Goal: Task Accomplishment & Management: Manage account settings

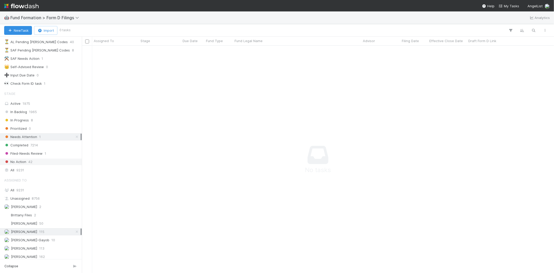
scroll to position [65, 0]
click at [29, 123] on span "0" at bounding box center [30, 126] width 2 height 6
click at [21, 118] on span "In Progress" at bounding box center [16, 118] width 25 height 6
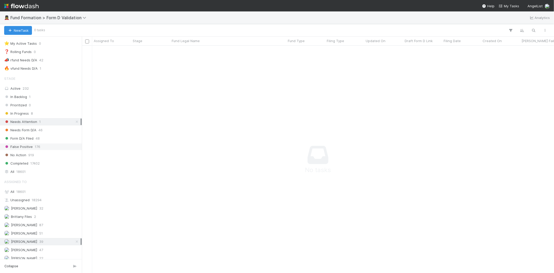
scroll to position [15, 0]
click at [40, 124] on span "46" at bounding box center [40, 126] width 4 height 6
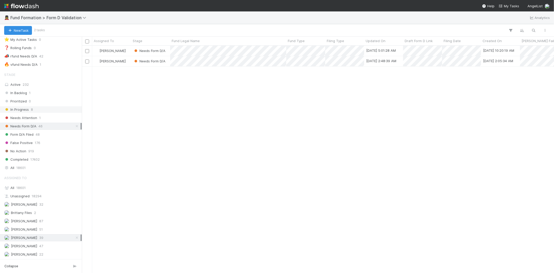
scroll to position [223, 468]
click at [36, 108] on div "In Progress 8" at bounding box center [42, 109] width 76 height 6
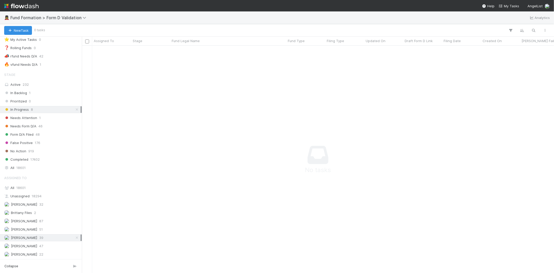
scroll to position [219, 464]
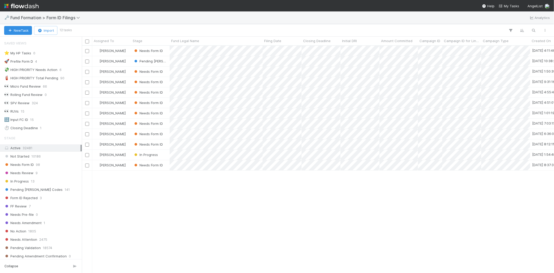
scroll to position [4, 4]
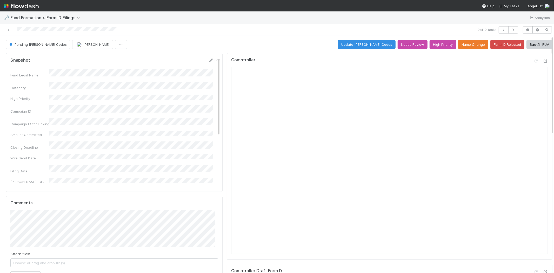
click at [23, 43] on span "Pending EDGAR Codes" at bounding box center [37, 44] width 58 height 4
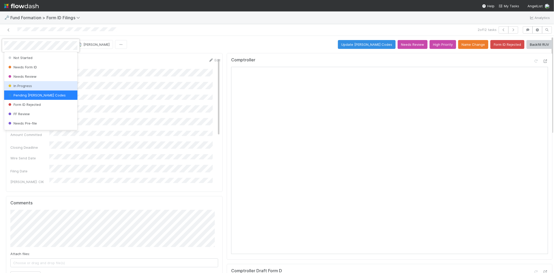
click at [30, 85] on span "In Progress" at bounding box center [19, 86] width 25 height 4
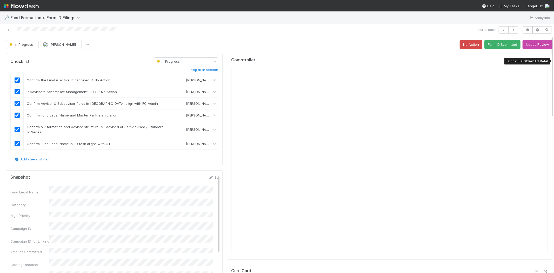
click at [543, 61] on icon at bounding box center [545, 61] width 5 height 3
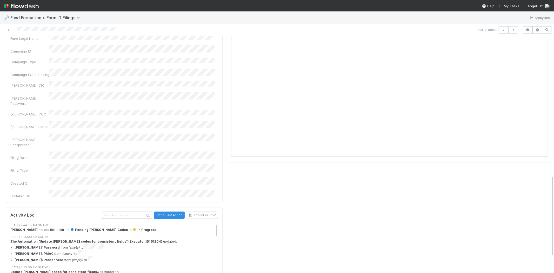
scroll to position [29, 0]
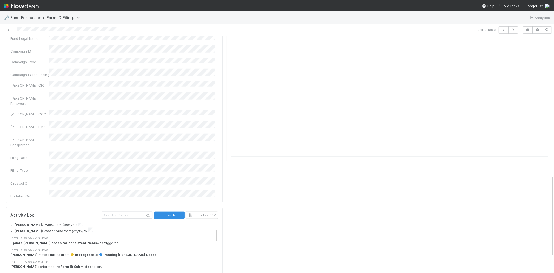
drag, startPoint x: 80, startPoint y: 251, endPoint x: 123, endPoint y: 251, distance: 43.4
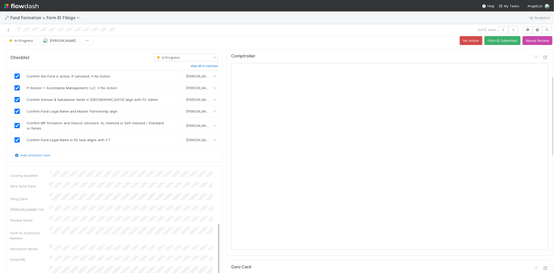
scroll to position [0, 0]
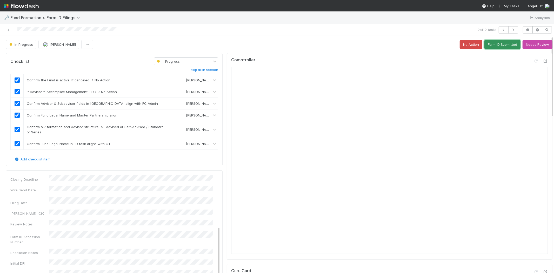
click at [495, 42] on button "Form ID Submitted" at bounding box center [503, 44] width 36 height 9
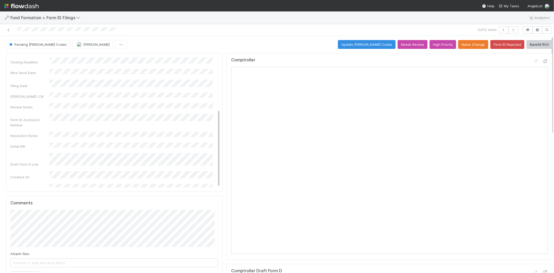
scroll to position [15, 0]
click at [6, 28] on icon at bounding box center [8, 29] width 5 height 3
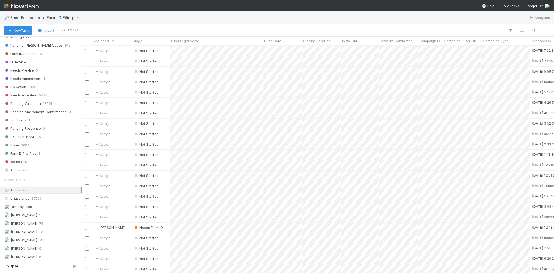
scroll to position [157, 0]
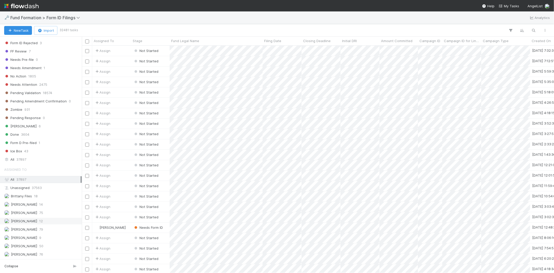
click at [35, 221] on span "[PERSON_NAME]" at bounding box center [24, 221] width 26 height 4
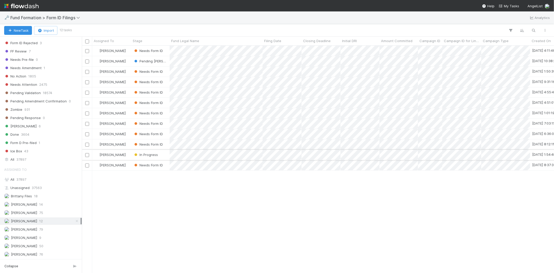
scroll to position [223, 468]
click at [168, 215] on div "Karen Jane Salcedo Needs Form ID 8/20/25, 4:11:46 AM 8/21/25, 6:18:52 PM 1 0 Ka…" at bounding box center [318, 159] width 473 height 227
click at [210, 243] on div "Karen Jane Salcedo Needs Form ID 8/20/25, 4:11:46 AM 8/21/25, 6:18:52 PM 1 0 Ka…" at bounding box center [318, 159] width 473 height 227
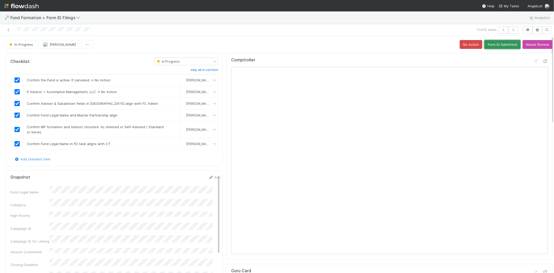
click at [501, 45] on button "Form ID Submitted" at bounding box center [503, 44] width 36 height 9
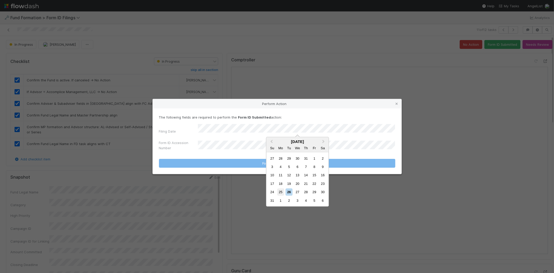
click at [281, 191] on div "25" at bounding box center [280, 191] width 7 height 7
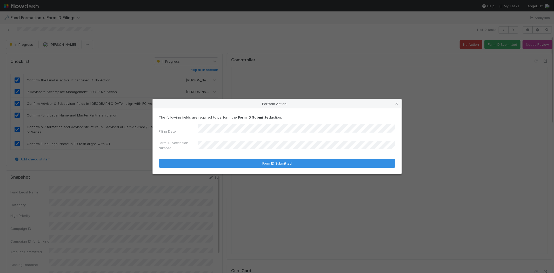
click at [172, 125] on div "Filing Date" at bounding box center [277, 130] width 237 height 12
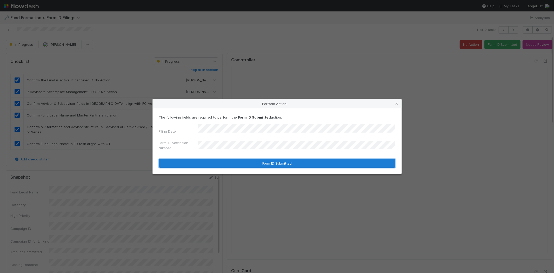
click at [210, 163] on button "Form ID Submitted" at bounding box center [277, 163] width 237 height 9
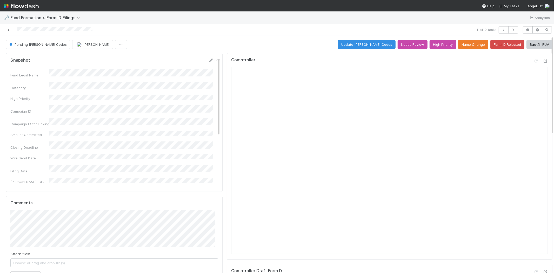
click at [8, 28] on icon at bounding box center [8, 29] width 5 height 3
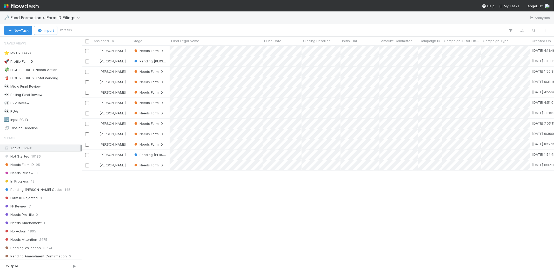
scroll to position [223, 468]
click at [201, 226] on div "Karen Jane Salcedo Needs Form ID 8/20/25, 4:11:46 AM 8/21/25, 6:18:52 PM 1 0 Ka…" at bounding box center [318, 159] width 473 height 227
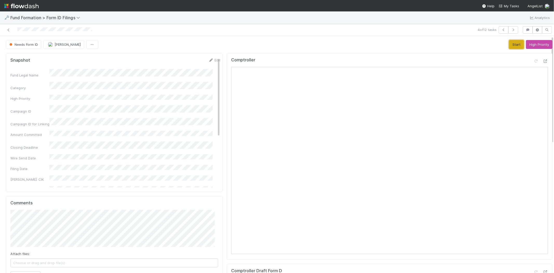
click at [510, 43] on button "Start" at bounding box center [517, 44] width 15 height 9
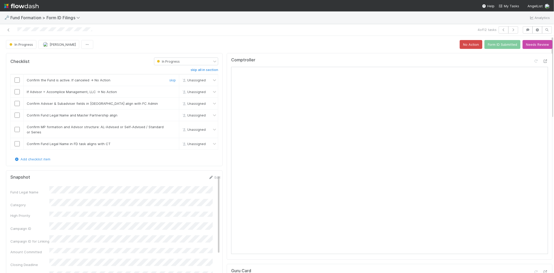
click at [18, 79] on input "checkbox" at bounding box center [17, 79] width 5 height 5
click at [19, 89] on input "checkbox" at bounding box center [17, 91] width 5 height 5
click at [543, 63] on icon at bounding box center [545, 61] width 5 height 3
click at [17, 105] on input "checkbox" at bounding box center [17, 103] width 5 height 5
click at [16, 116] on input "checkbox" at bounding box center [17, 115] width 5 height 5
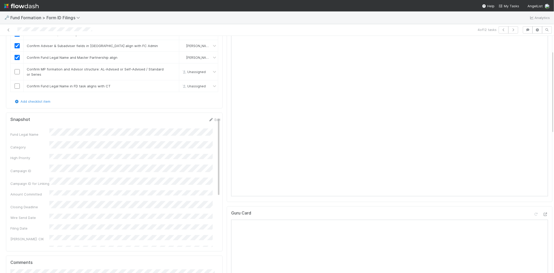
scroll to position [29, 0]
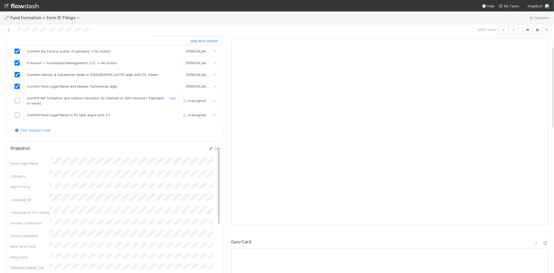
click at [16, 101] on input "checkbox" at bounding box center [17, 100] width 5 height 5
click at [208, 149] on link "Edit" at bounding box center [214, 148] width 12 height 4
click at [203, 149] on button "Cancel" at bounding box center [212, 150] width 18 height 9
click at [212, 150] on link "Edit" at bounding box center [214, 148] width 12 height 4
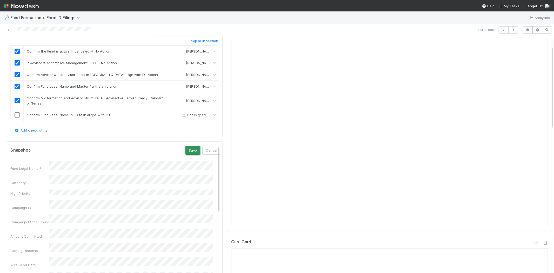
click at [186, 147] on button "Save" at bounding box center [193, 150] width 15 height 9
click at [16, 116] on input "checkbox" at bounding box center [17, 114] width 5 height 5
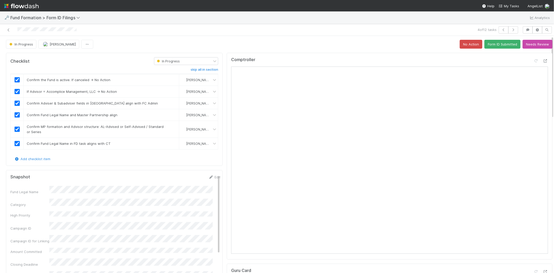
scroll to position [0, 0]
click at [487, 45] on button "Form ID Submitted" at bounding box center [503, 44] width 36 height 9
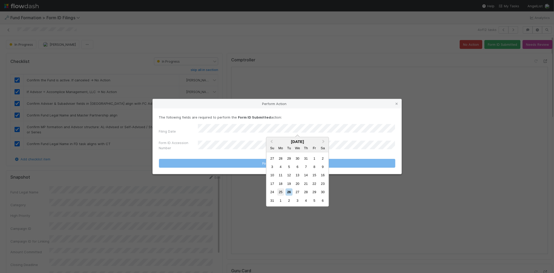
click at [282, 191] on div "25" at bounding box center [280, 191] width 7 height 7
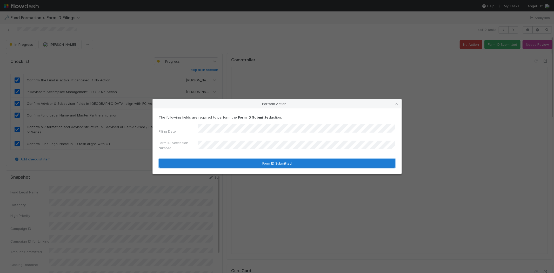
click at [203, 162] on button "Form ID Submitted" at bounding box center [277, 163] width 237 height 9
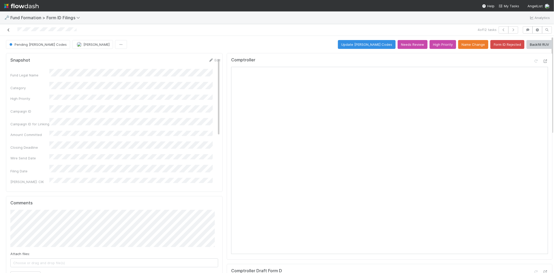
click at [9, 28] on link at bounding box center [8, 29] width 5 height 5
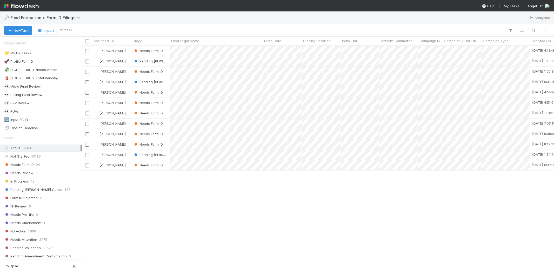
scroll to position [223, 468]
click at [167, 50] on div "Needs Form ID" at bounding box center [150, 51] width 38 height 10
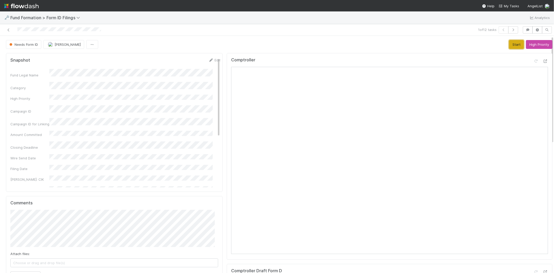
click at [510, 44] on button "Start" at bounding box center [517, 44] width 15 height 9
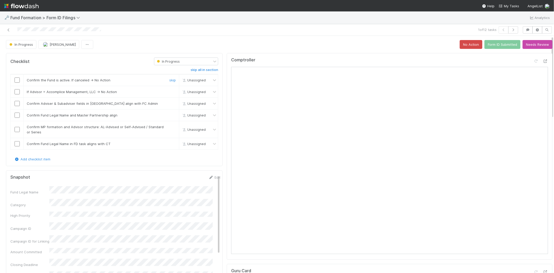
click at [14, 79] on div at bounding box center [17, 79] width 13 height 5
click at [17, 79] on input "checkbox" at bounding box center [17, 79] width 5 height 5
click at [543, 60] on icon at bounding box center [545, 61] width 5 height 3
click at [17, 91] on input "checkbox" at bounding box center [17, 91] width 5 height 5
click at [18, 104] on input "checkbox" at bounding box center [17, 103] width 5 height 5
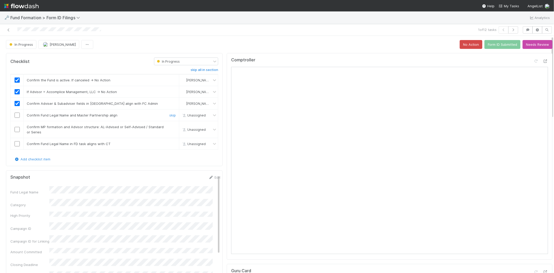
click at [17, 114] on input "checkbox" at bounding box center [17, 115] width 5 height 5
click at [17, 128] on input "checkbox" at bounding box center [17, 129] width 5 height 5
click at [17, 145] on input "checkbox" at bounding box center [17, 143] width 5 height 5
click at [492, 45] on button "Form ID Submitted" at bounding box center [503, 44] width 36 height 9
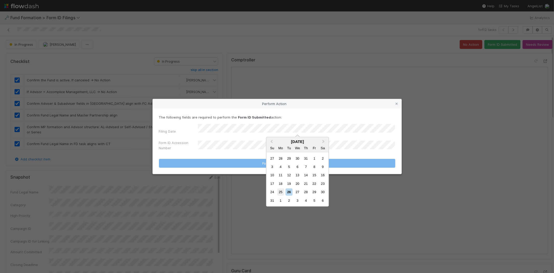
click at [281, 192] on div "25" at bounding box center [280, 191] width 7 height 7
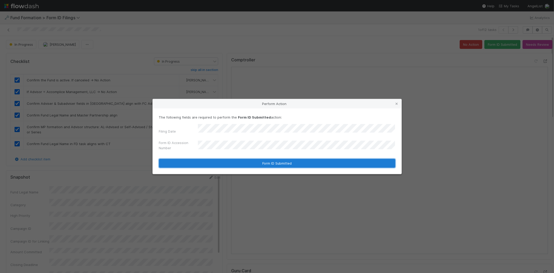
click at [211, 159] on button "Form ID Submitted" at bounding box center [277, 163] width 237 height 9
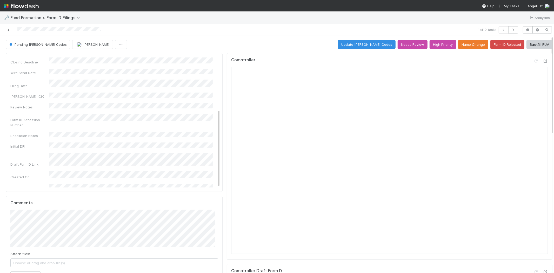
click at [9, 28] on icon at bounding box center [8, 29] width 5 height 3
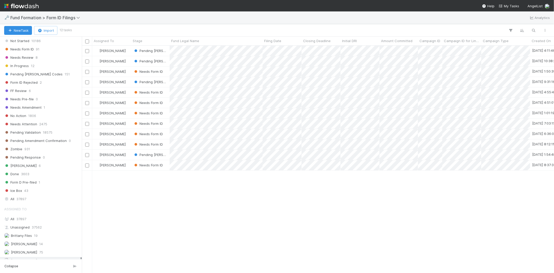
scroll to position [144, 0]
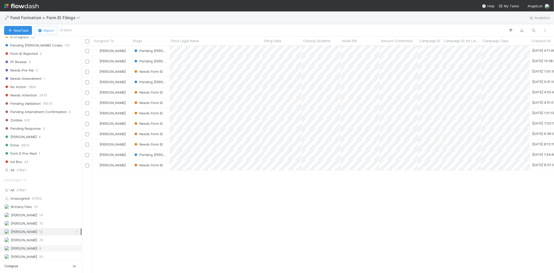
click at [39, 250] on span "9" at bounding box center [40, 248] width 2 height 6
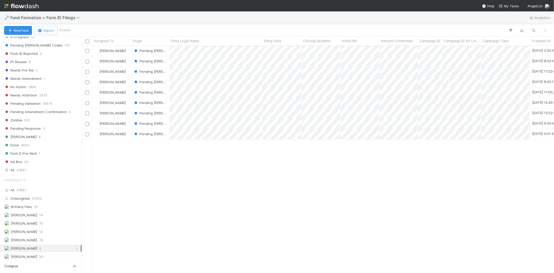
scroll to position [223, 468]
click at [37, 234] on span "Karen Jane Salcedo" at bounding box center [24, 232] width 26 height 4
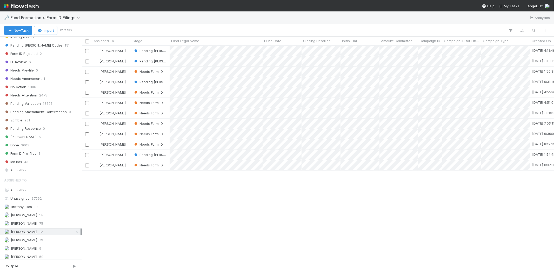
scroll to position [223, 468]
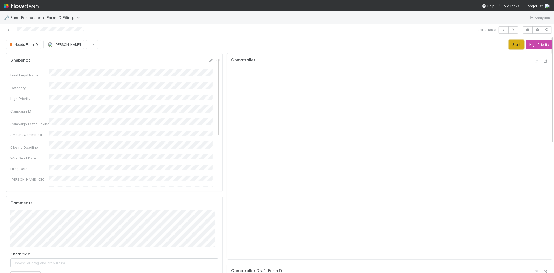
click at [510, 44] on button "Start" at bounding box center [517, 44] width 15 height 9
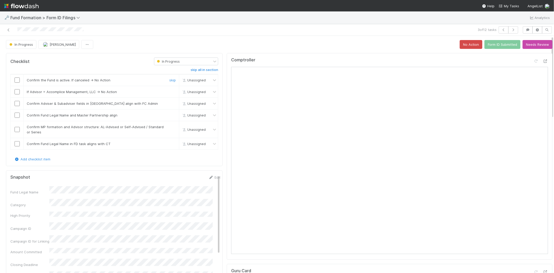
drag, startPoint x: 17, startPoint y: 79, endPoint x: 23, endPoint y: 81, distance: 6.2
click at [17, 79] on input "checkbox" at bounding box center [17, 79] width 5 height 5
click at [543, 61] on icon at bounding box center [545, 61] width 5 height 3
click at [12, 93] on div at bounding box center [17, 91] width 13 height 5
click at [19, 93] on input "checkbox" at bounding box center [17, 91] width 5 height 5
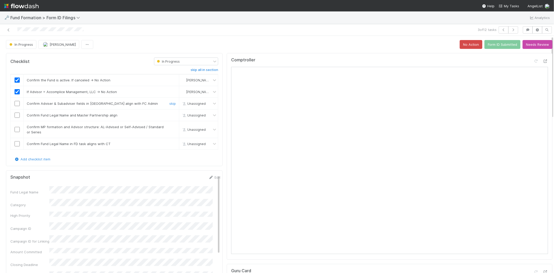
click at [18, 104] on input "checkbox" at bounding box center [17, 103] width 5 height 5
click at [17, 115] on input "checkbox" at bounding box center [17, 115] width 5 height 5
click at [16, 115] on input "checkbox" at bounding box center [17, 115] width 5 height 5
click at [17, 129] on input "checkbox" at bounding box center [17, 129] width 5 height 5
click at [16, 145] on input "checkbox" at bounding box center [17, 143] width 5 height 5
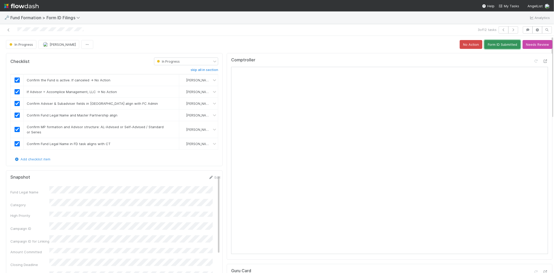
click at [497, 45] on button "Form ID Submitted" at bounding box center [503, 44] width 36 height 9
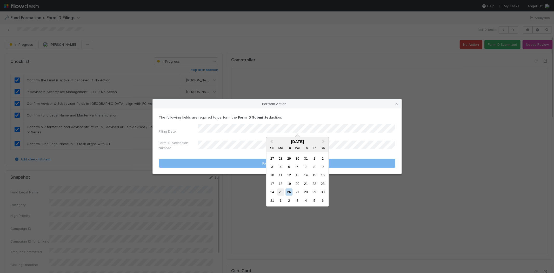
click at [282, 193] on div "25" at bounding box center [280, 191] width 7 height 7
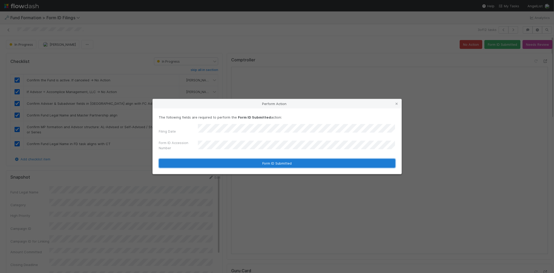
click at [218, 161] on button "Form ID Submitted" at bounding box center [277, 163] width 237 height 9
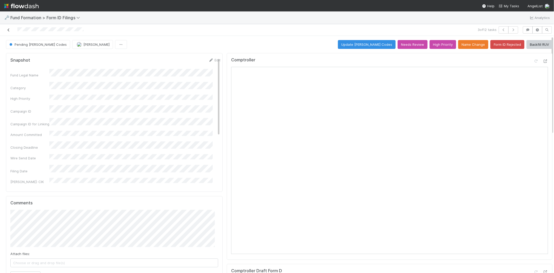
click at [6, 30] on icon at bounding box center [8, 29] width 5 height 3
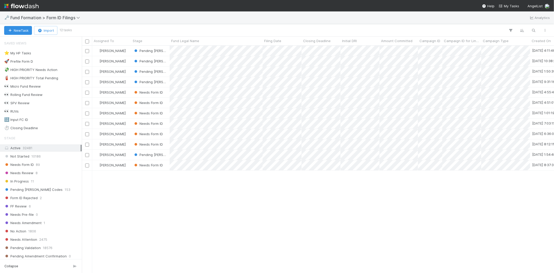
scroll to position [223, 468]
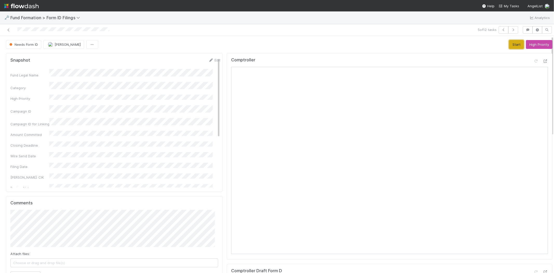
click at [510, 45] on button "Start" at bounding box center [517, 44] width 15 height 9
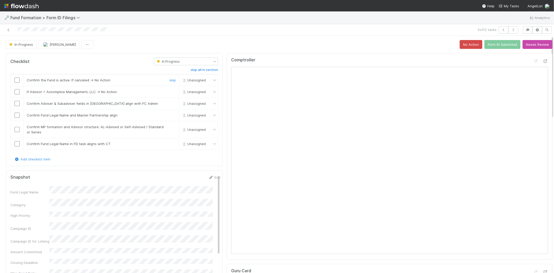
click at [16, 79] on input "checkbox" at bounding box center [17, 79] width 5 height 5
click at [543, 61] on icon at bounding box center [545, 61] width 5 height 3
click at [17, 91] on input "checkbox" at bounding box center [17, 91] width 5 height 5
click at [19, 103] on input "checkbox" at bounding box center [17, 103] width 5 height 5
click at [532, 45] on button "Needs Review" at bounding box center [538, 44] width 30 height 9
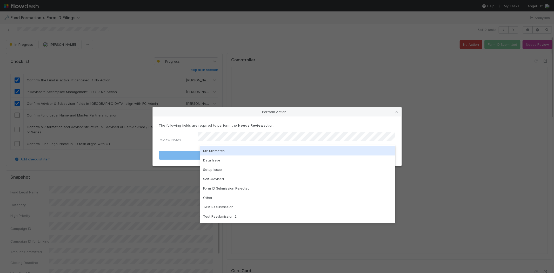
click at [215, 148] on div "MP Mismatch" at bounding box center [297, 150] width 195 height 9
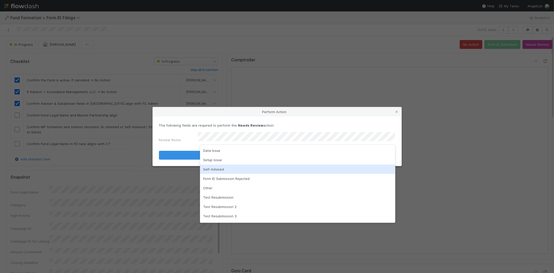
click at [180, 128] on p "The following fields are required to perform the Needs Review action:" at bounding box center [277, 125] width 237 height 5
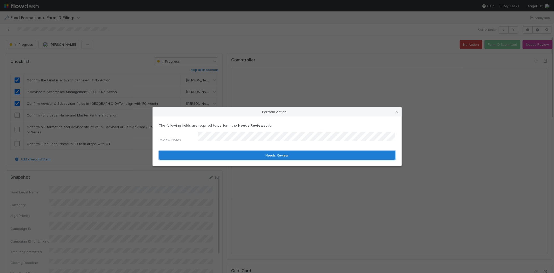
drag, startPoint x: 206, startPoint y: 154, endPoint x: 204, endPoint y: 155, distance: 2.9
click at [206, 154] on button "Needs Review" at bounding box center [277, 155] width 237 height 9
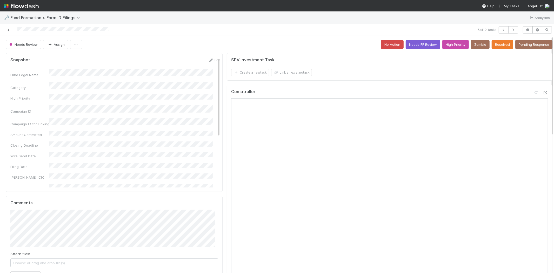
click at [7, 29] on icon at bounding box center [8, 29] width 5 height 3
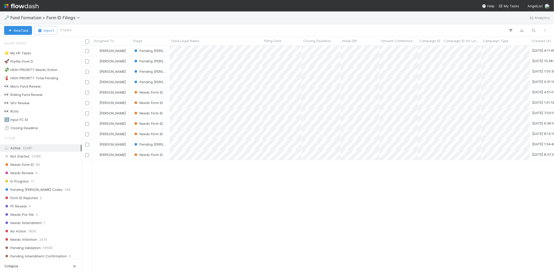
scroll to position [223, 468]
drag, startPoint x: 181, startPoint y: 216, endPoint x: 183, endPoint y: 213, distance: 3.3
click at [181, 215] on div "Karen Jane Salcedo Pending EDGAR Codes 8/20/25, 4:11:46 AM 8/26/25, 8:19:56 AM …" at bounding box center [318, 159] width 473 height 227
click at [176, 189] on div "Karen Jane Salcedo Pending EDGAR Codes 8/20/25, 4:11:46 AM 8/26/25, 8:19:56 AM …" at bounding box center [318, 159] width 473 height 227
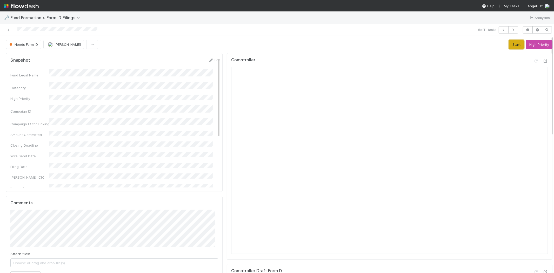
click at [512, 43] on button "Start" at bounding box center [517, 44] width 15 height 9
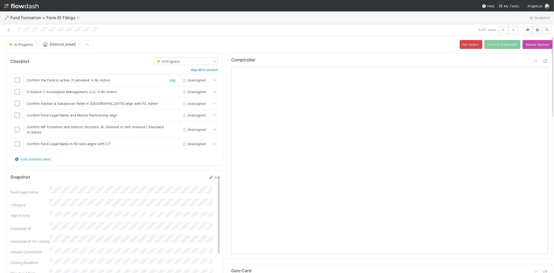
click at [15, 81] on input "checkbox" at bounding box center [17, 79] width 5 height 5
click at [543, 60] on icon at bounding box center [545, 61] width 5 height 3
click at [17, 91] on input "checkbox" at bounding box center [17, 91] width 5 height 5
click at [533, 47] on button "Needs Review" at bounding box center [538, 44] width 30 height 9
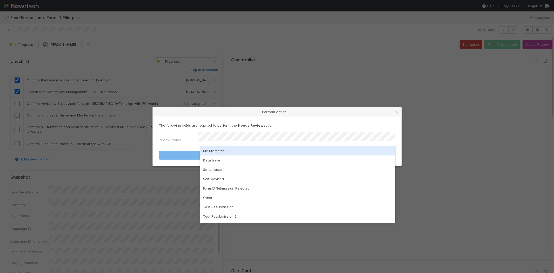
click at [177, 137] on label"] "Review Notes" at bounding box center [170, 139] width 22 height 5
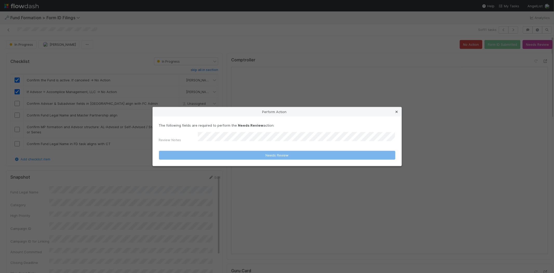
click at [396, 113] on icon at bounding box center [397, 111] width 5 height 3
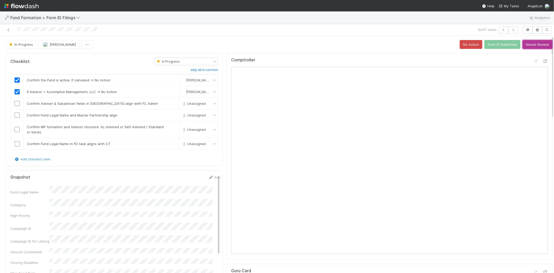
click at [531, 41] on button "Needs Review" at bounding box center [538, 44] width 30 height 9
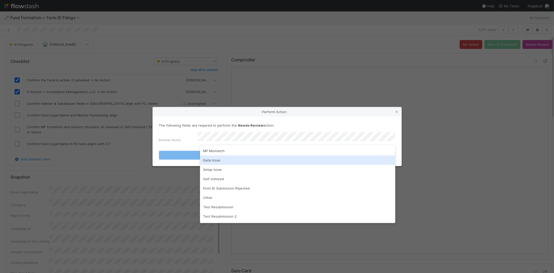
click at [237, 160] on div "Data Issue" at bounding box center [297, 159] width 195 height 9
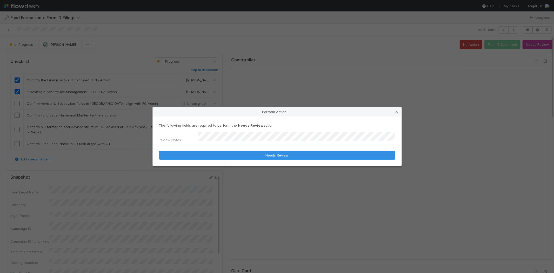
click at [395, 112] on icon at bounding box center [397, 111] width 5 height 3
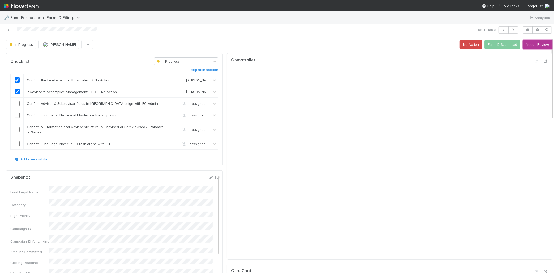
scroll to position [29, 0]
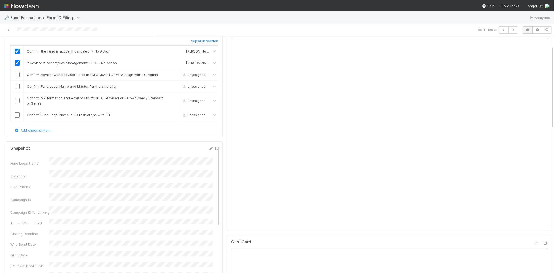
click at [526, 30] on icon "button" at bounding box center [528, 29] width 5 height 3
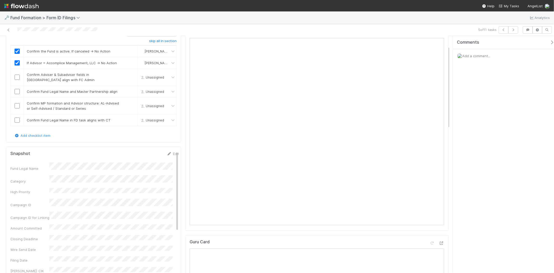
click at [550, 42] on icon "button" at bounding box center [552, 42] width 5 height 4
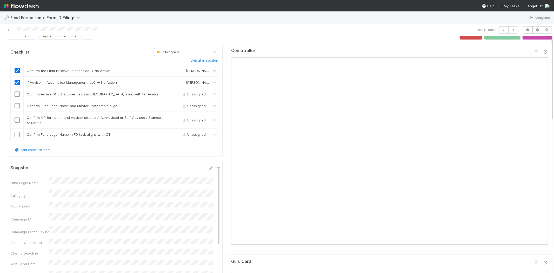
scroll to position [0, 0]
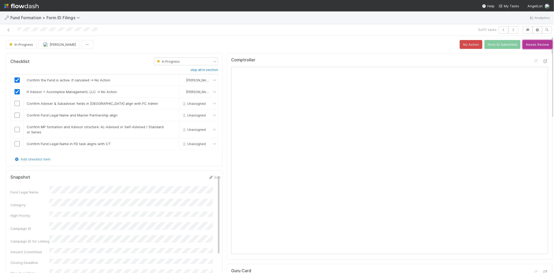
click at [529, 43] on button "Needs Review" at bounding box center [538, 44] width 30 height 9
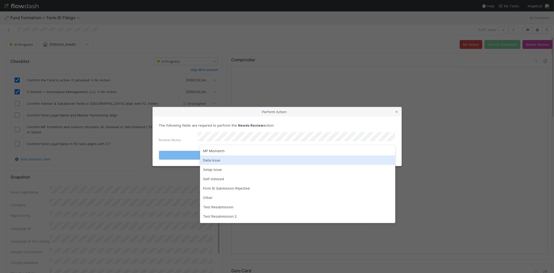
click at [216, 159] on div "Data Issue" at bounding box center [297, 159] width 195 height 9
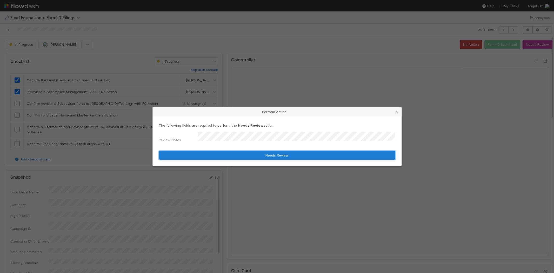
click at [203, 154] on button "Needs Review" at bounding box center [277, 155] width 237 height 9
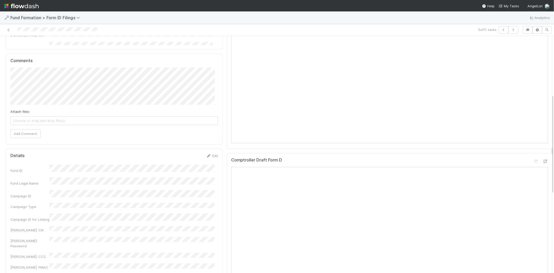
scroll to position [113, 0]
click at [30, 159] on button "Add Comment" at bounding box center [25, 162] width 30 height 9
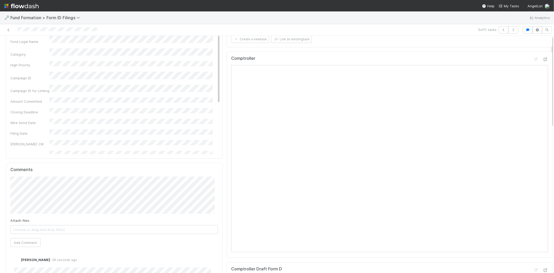
scroll to position [0, 0]
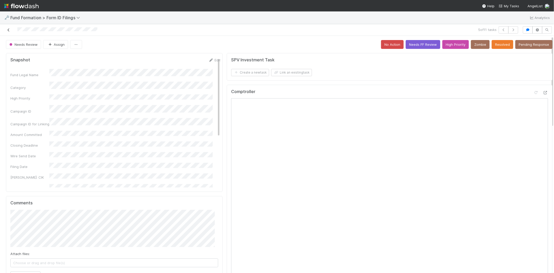
click at [7, 30] on icon at bounding box center [8, 29] width 5 height 3
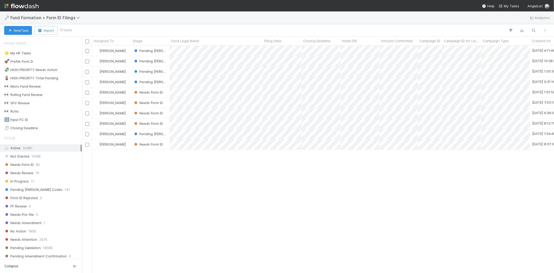
scroll to position [223, 468]
click at [189, 183] on div "Karen Jane Salcedo Pending EDGAR Codes 8/20/25, 4:11:46 AM 8/26/25, 8:19:56 AM …" at bounding box center [318, 159] width 473 height 227
drag, startPoint x: 226, startPoint y: 205, endPoint x: 203, endPoint y: 161, distance: 49.9
click at [227, 205] on div at bounding box center [277, 136] width 554 height 273
click at [168, 92] on div "Needs Form ID" at bounding box center [150, 92] width 38 height 10
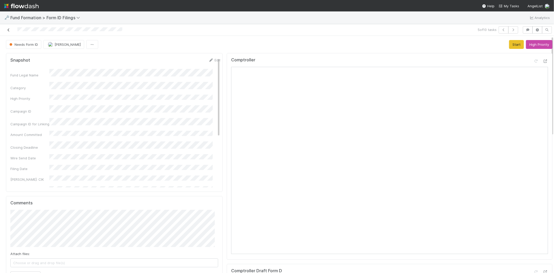
click at [7, 29] on icon at bounding box center [8, 29] width 5 height 3
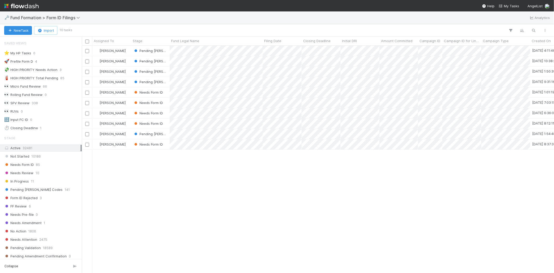
scroll to position [4, 4]
drag, startPoint x: 163, startPoint y: 180, endPoint x: 211, endPoint y: 156, distance: 53.8
click at [165, 180] on div "Karen Jane Salcedo Pending EDGAR Codes 8/20/25, 4:11:46 AM 8/26/25, 8:19:56 AM …" at bounding box center [318, 159] width 473 height 227
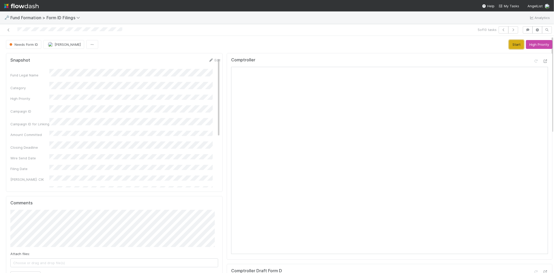
click at [510, 44] on button "Start" at bounding box center [517, 44] width 15 height 9
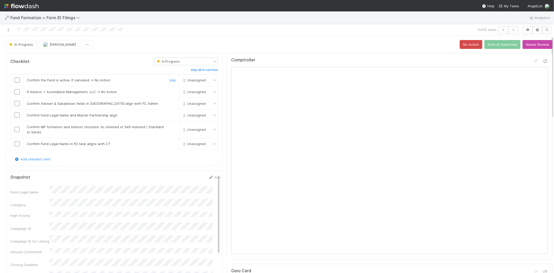
click at [16, 81] on input "checkbox" at bounding box center [17, 79] width 5 height 5
click at [17, 92] on input "checkbox" at bounding box center [17, 91] width 5 height 5
checkbox input "true"
click at [543, 60] on icon at bounding box center [545, 61] width 5 height 3
click at [16, 104] on input "checkbox" at bounding box center [17, 103] width 5 height 5
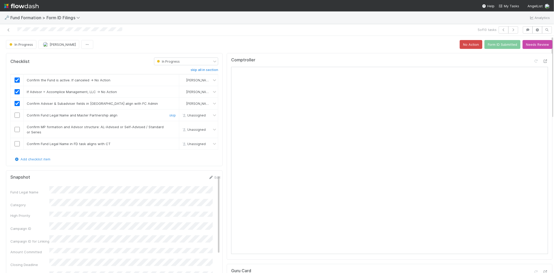
click at [17, 116] on input "checkbox" at bounding box center [17, 115] width 5 height 5
click at [17, 130] on input "checkbox" at bounding box center [17, 129] width 5 height 5
click at [16, 144] on input "checkbox" at bounding box center [17, 143] width 5 height 5
click at [496, 43] on button "Form ID Submitted" at bounding box center [503, 44] width 36 height 9
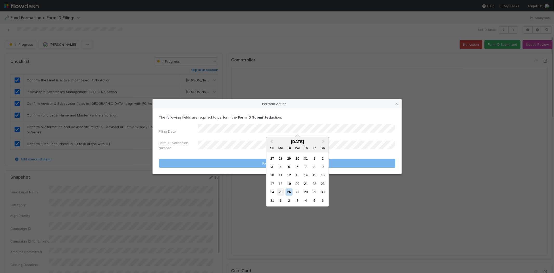
click at [279, 190] on div "25" at bounding box center [280, 191] width 7 height 7
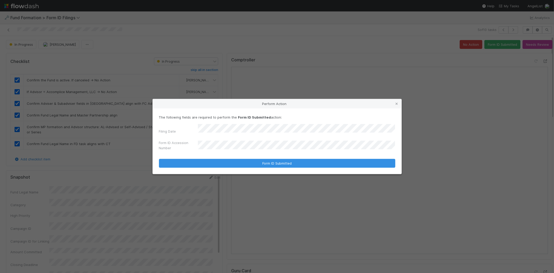
click at [181, 134] on div "Filing Date Form ID Accession Number" at bounding box center [277, 138] width 237 height 29
click at [180, 137] on div "Filing Date Form ID Accession Number" at bounding box center [277, 138] width 237 height 29
click at [170, 136] on div "Filing Date Form ID Accession Number" at bounding box center [277, 138] width 237 height 29
drag, startPoint x: 173, startPoint y: 145, endPoint x: 159, endPoint y: 146, distance: 14.6
click at [159, 146] on label"] "Form ID Accession Number" at bounding box center [178, 145] width 39 height 10
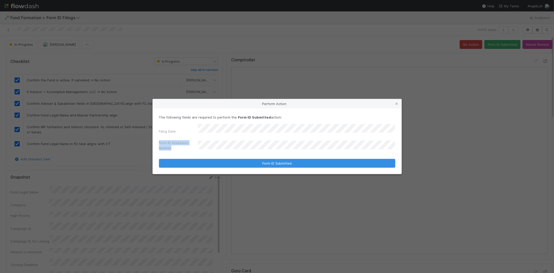
click at [177, 146] on label"] "Form ID Accession Number" at bounding box center [178, 145] width 39 height 10
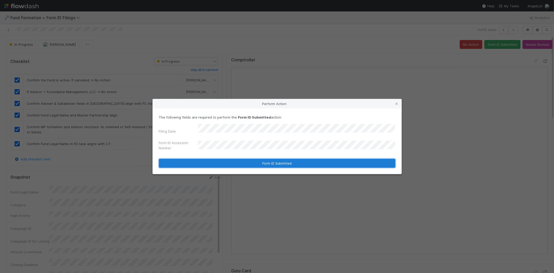
click at [198, 161] on button "Form ID Submitted" at bounding box center [277, 163] width 237 height 9
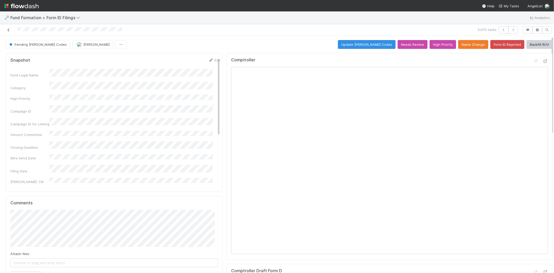
click at [9, 29] on icon at bounding box center [8, 29] width 5 height 3
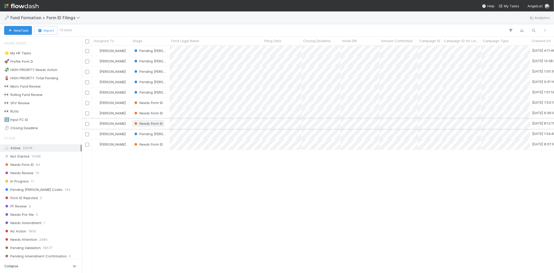
scroll to position [223, 468]
click at [192, 194] on div "Karen Jane Salcedo Pending EDGAR Codes 8/20/25, 4:11:46 AM 8/26/25, 8:19:56 AM …" at bounding box center [318, 159] width 473 height 227
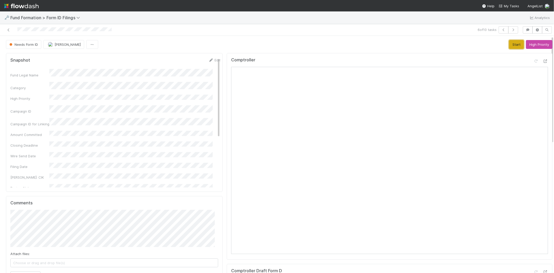
click at [510, 42] on button "Start" at bounding box center [517, 44] width 15 height 9
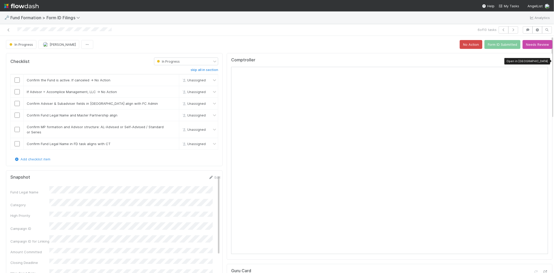
click at [543, 60] on icon at bounding box center [545, 61] width 5 height 3
click at [17, 77] on input "checkbox" at bounding box center [17, 79] width 5 height 5
click at [16, 92] on input "checkbox" at bounding box center [17, 91] width 5 height 5
click at [15, 103] on input "checkbox" at bounding box center [17, 103] width 5 height 5
click at [19, 113] on input "checkbox" at bounding box center [17, 115] width 5 height 5
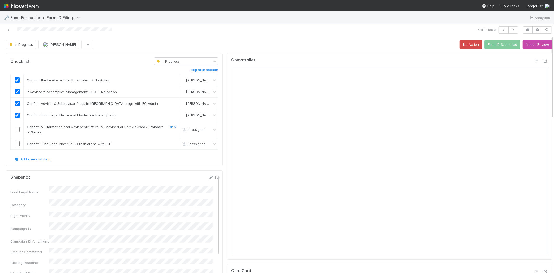
click at [19, 130] on input "checkbox" at bounding box center [17, 129] width 5 height 5
click at [18, 145] on input "checkbox" at bounding box center [17, 143] width 5 height 5
click at [492, 45] on button "Form ID Submitted" at bounding box center [503, 44] width 36 height 9
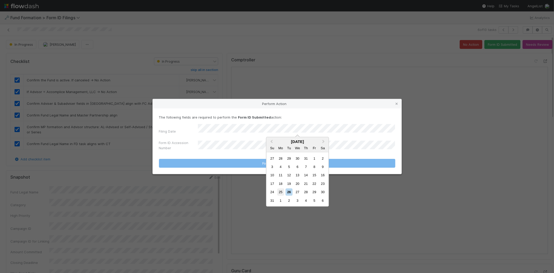
click at [281, 190] on div "25" at bounding box center [280, 191] width 7 height 7
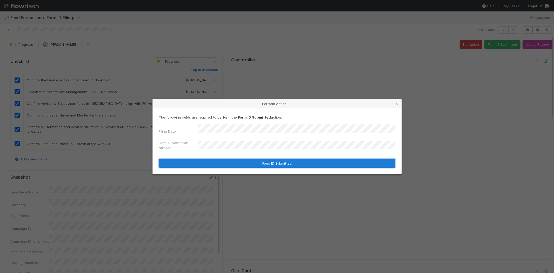
click at [225, 164] on button "Form ID Submitted" at bounding box center [277, 163] width 237 height 9
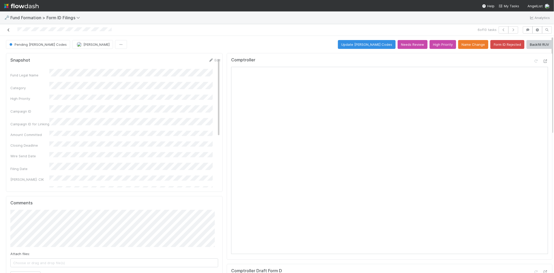
click at [9, 28] on icon at bounding box center [8, 29] width 5 height 3
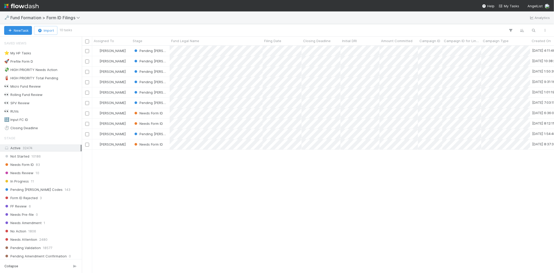
scroll to position [223, 468]
click at [193, 189] on div "Karen Jane Salcedo Pending EDGAR Codes 8/20/25, 4:11:46 AM 8/26/25, 8:19:56 AM …" at bounding box center [318, 159] width 473 height 227
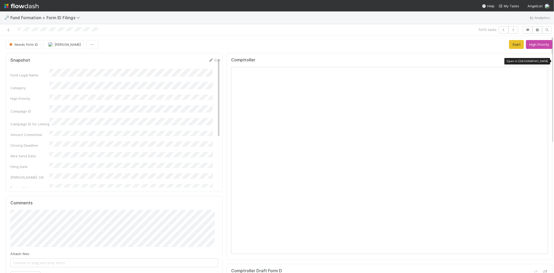
click at [543, 59] on div at bounding box center [545, 60] width 5 height 5
click at [500, 48] on div "Needs Form ID Karen Jane Salcedo Start High Priority" at bounding box center [279, 44] width 547 height 9
click at [510, 45] on button "Start" at bounding box center [517, 44] width 15 height 9
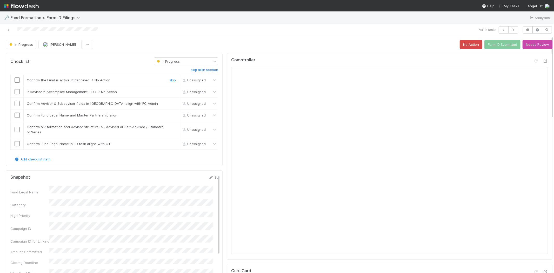
click at [16, 81] on input "checkbox" at bounding box center [17, 79] width 5 height 5
click at [17, 93] on input "checkbox" at bounding box center [17, 91] width 5 height 5
click at [15, 105] on input "checkbox" at bounding box center [17, 103] width 5 height 5
click at [19, 115] on input "checkbox" at bounding box center [17, 115] width 5 height 5
click at [17, 127] on input "checkbox" at bounding box center [17, 129] width 5 height 5
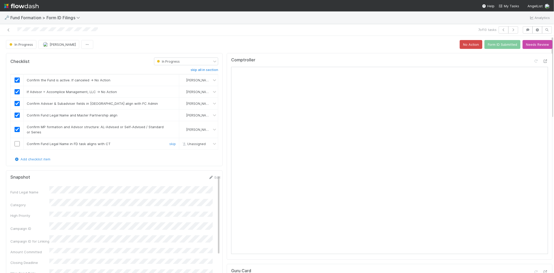
click at [16, 145] on input "checkbox" at bounding box center [17, 143] width 5 height 5
click at [493, 45] on button "Form ID Submitted" at bounding box center [503, 44] width 36 height 9
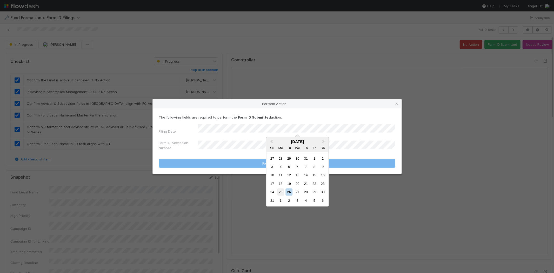
click at [279, 190] on div "25" at bounding box center [280, 191] width 7 height 7
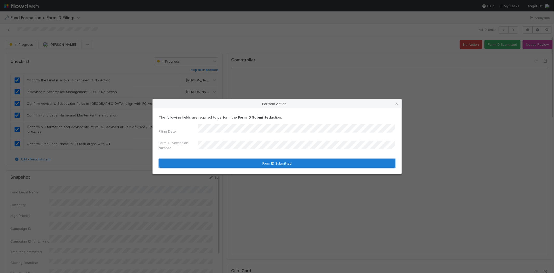
click at [221, 162] on button "Form ID Submitted" at bounding box center [277, 163] width 237 height 9
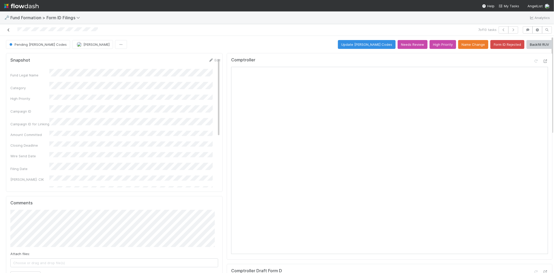
click at [8, 28] on icon at bounding box center [8, 29] width 5 height 3
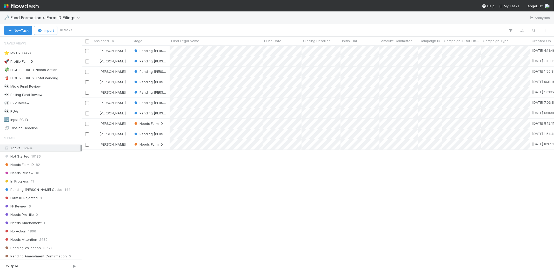
scroll to position [223, 468]
drag, startPoint x: 163, startPoint y: 176, endPoint x: 230, endPoint y: 151, distance: 70.9
click at [164, 176] on div "Karen Jane Salcedo Pending EDGAR Codes 8/20/25, 4:11:46 AM 8/26/25, 8:19:56 AM …" at bounding box center [318, 159] width 473 height 227
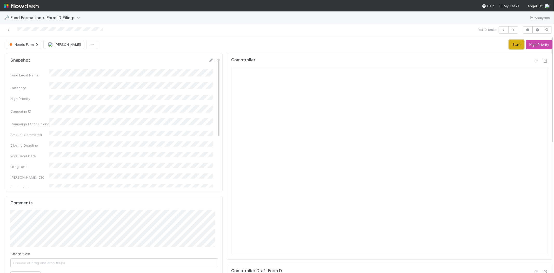
click at [510, 43] on button "Start" at bounding box center [517, 44] width 15 height 9
click at [543, 61] on icon at bounding box center [545, 61] width 5 height 3
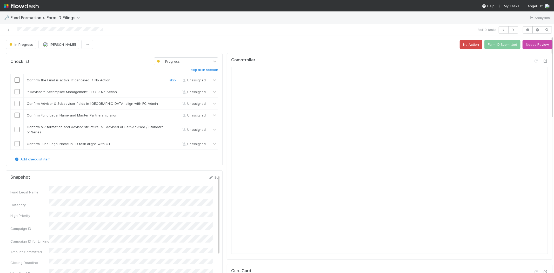
click at [17, 79] on input "checkbox" at bounding box center [17, 79] width 5 height 5
click at [16, 90] on input "checkbox" at bounding box center [17, 91] width 5 height 5
click at [18, 104] on input "checkbox" at bounding box center [17, 103] width 5 height 5
click at [17, 115] on input "checkbox" at bounding box center [17, 115] width 5 height 5
click at [16, 114] on input "checkbox" at bounding box center [17, 115] width 5 height 5
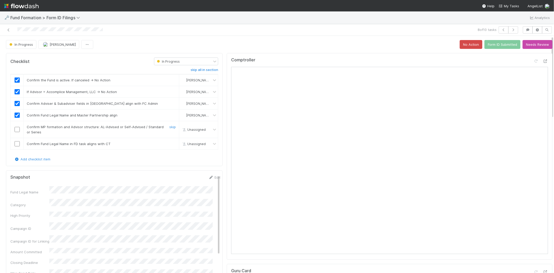
click at [18, 130] on input "checkbox" at bounding box center [17, 129] width 5 height 5
click at [210, 177] on link "Edit" at bounding box center [214, 177] width 12 height 4
click at [186, 182] on button "Save" at bounding box center [193, 179] width 15 height 9
click at [17, 143] on input "checkbox" at bounding box center [17, 143] width 5 height 5
click at [492, 47] on button "Form ID Submitted" at bounding box center [503, 44] width 36 height 9
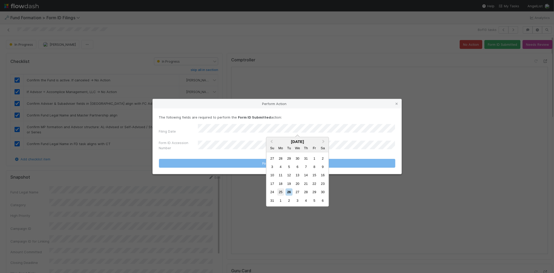
click at [282, 190] on div "25" at bounding box center [280, 191] width 7 height 7
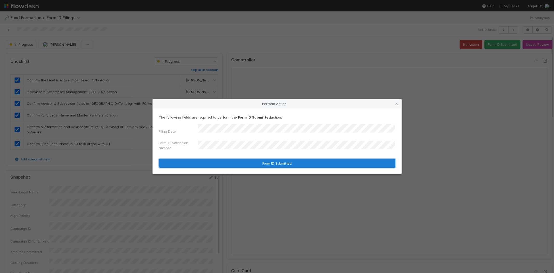
click at [227, 163] on button "Form ID Submitted" at bounding box center [277, 163] width 237 height 9
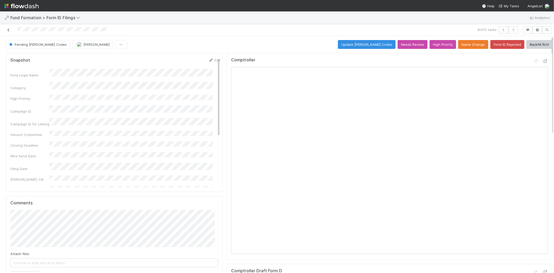
click at [9, 30] on icon at bounding box center [8, 29] width 5 height 3
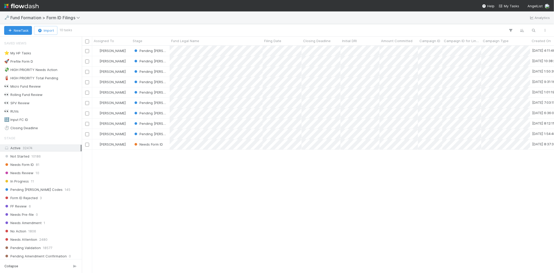
scroll to position [223, 468]
click at [186, 193] on div "Karen Jane Salcedo Pending EDGAR Codes 8/20/25, 4:11:46 AM 8/26/25, 8:19:56 AM …" at bounding box center [318, 159] width 473 height 227
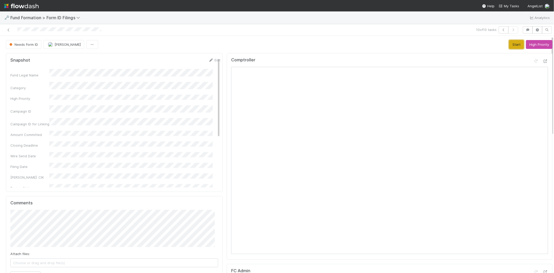
click at [510, 45] on button "Start" at bounding box center [517, 44] width 15 height 9
click at [543, 61] on icon at bounding box center [545, 61] width 5 height 3
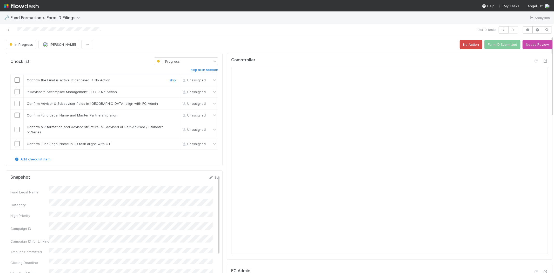
drag, startPoint x: 16, startPoint y: 80, endPoint x: 41, endPoint y: 96, distance: 29.1
click at [17, 80] on input "checkbox" at bounding box center [17, 79] width 5 height 5
click at [460, 43] on button "No Action" at bounding box center [471, 44] width 23 height 9
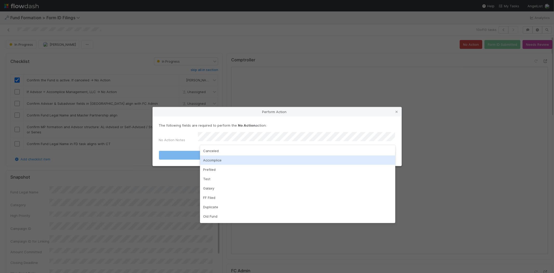
click at [219, 159] on div "Accomplice" at bounding box center [297, 159] width 195 height 9
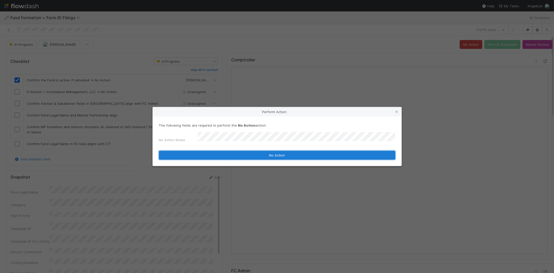
click at [202, 152] on button "No Action" at bounding box center [277, 155] width 237 height 9
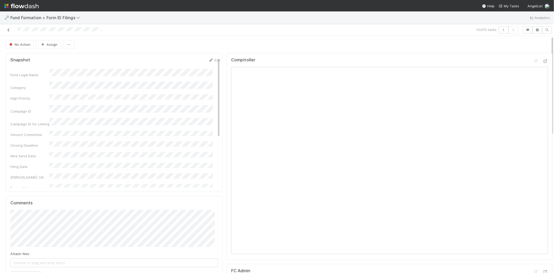
click at [8, 29] on icon at bounding box center [8, 29] width 5 height 3
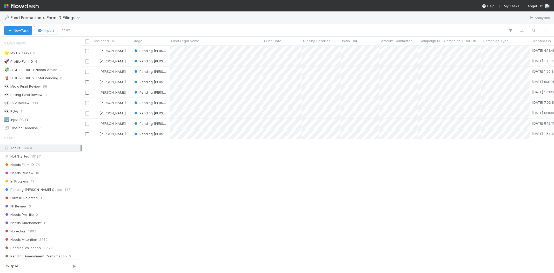
scroll to position [4, 4]
drag, startPoint x: 200, startPoint y: 174, endPoint x: 193, endPoint y: 177, distance: 8.2
click at [200, 174] on div "Karen Jane Salcedo Pending EDGAR Codes 8/20/25, 4:11:46 AM 8/26/25, 8:19:56 AM …" at bounding box center [318, 159] width 473 height 227
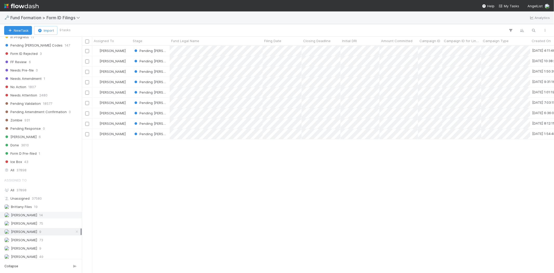
scroll to position [157, 0]
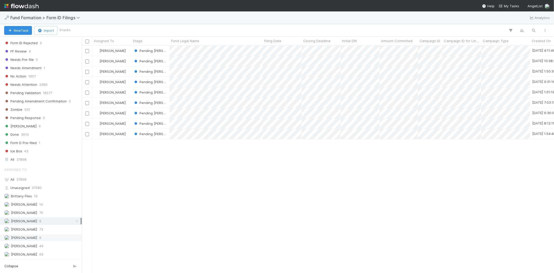
click at [39, 236] on span "9" at bounding box center [40, 237] width 2 height 6
click at [50, 219] on div "Karen Jane Salcedo 9" at bounding box center [42, 221] width 76 height 6
click at [51, 211] on div "Febbie Cervantes 75" at bounding box center [42, 213] width 76 height 6
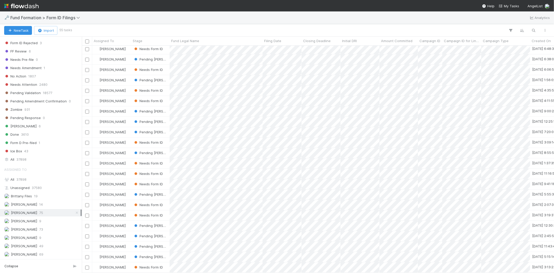
scroll to position [349, 0]
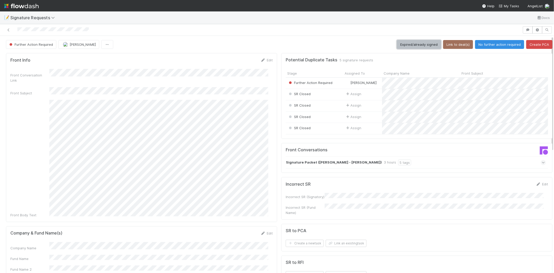
click at [398, 43] on button "Expired/already signed" at bounding box center [419, 44] width 44 height 9
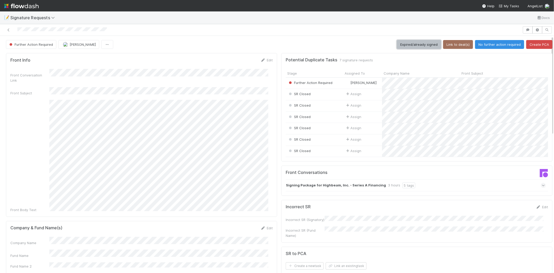
click at [415, 43] on button "Expired/already signed" at bounding box center [419, 44] width 44 height 9
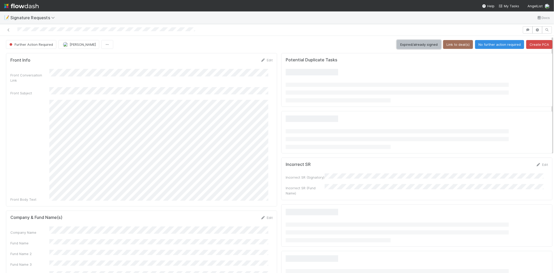
click at [405, 42] on button "Expired/already signed" at bounding box center [419, 44] width 44 height 9
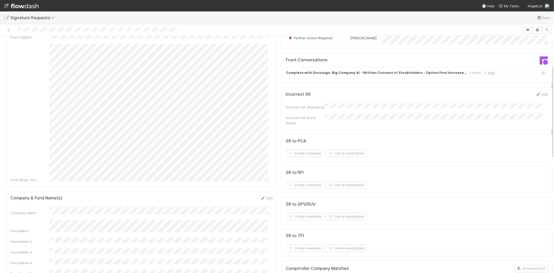
scroll to position [115, 0]
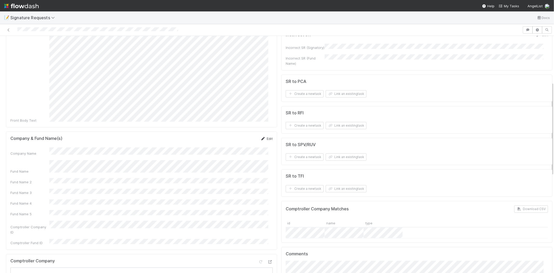
click at [261, 137] on icon at bounding box center [263, 138] width 5 height 3
click at [244, 136] on button "Save" at bounding box center [245, 140] width 15 height 9
click at [334, 95] on button "Link an existing task" at bounding box center [346, 93] width 41 height 7
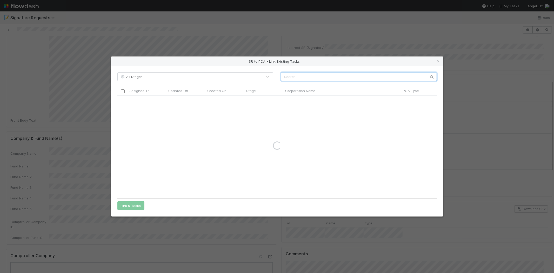
click at [296, 76] on input "text" at bounding box center [359, 76] width 156 height 9
paste input "Big Company AI, Inc."
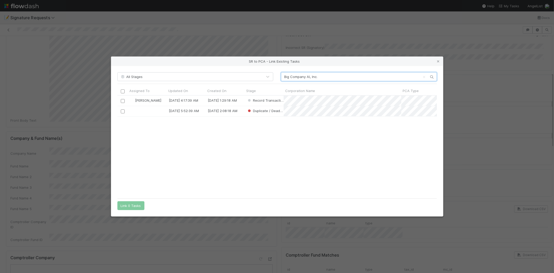
scroll to position [96, 315]
type input "Big Company AI, Inc."
click at [275, 133] on div "Philip Chung 8/26/25, 4:17:39 AM 8/26/25, 1:29:18 AM Record Transaction 7/1/23,…" at bounding box center [278, 146] width 320 height 100
click at [123, 101] on input "checkbox" at bounding box center [123, 101] width 4 height 4
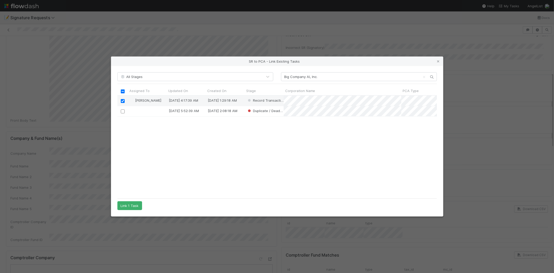
click at [153, 152] on div "Philip Chung 8/26/25, 4:17:39 AM 8/26/25, 1:29:18 AM Record Transaction 7/1/23,…" at bounding box center [278, 146] width 320 height 100
click at [127, 207] on button "Link 1 Task" at bounding box center [130, 205] width 25 height 9
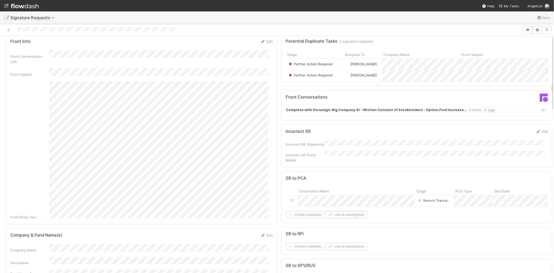
scroll to position [0, 0]
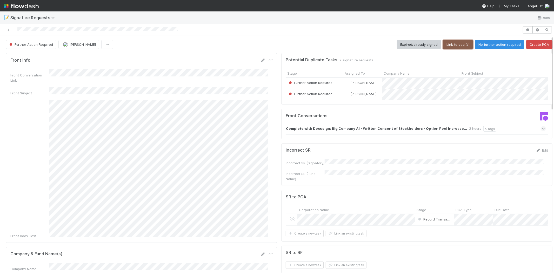
click at [446, 45] on button "Link to deal(s)" at bounding box center [458, 44] width 30 height 9
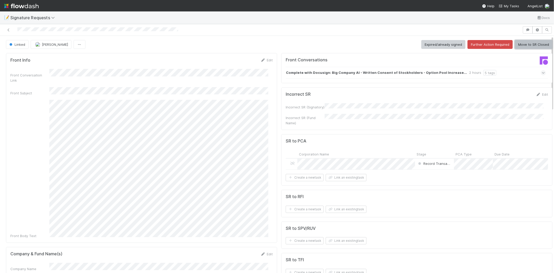
click at [532, 42] on button "Move to SR Closed" at bounding box center [534, 44] width 38 height 9
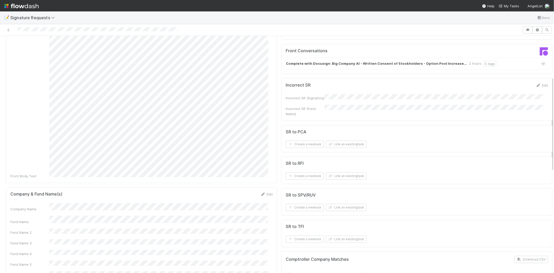
scroll to position [115, 0]
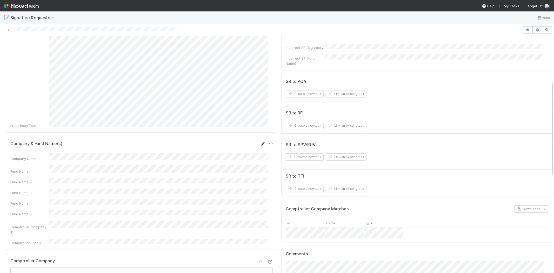
click at [263, 142] on link "Edit" at bounding box center [267, 144] width 12 height 4
click at [36, 171] on div "Fund Name" at bounding box center [141, 176] width 263 height 10
click at [242, 141] on button "Save" at bounding box center [245, 145] width 15 height 9
click at [339, 94] on button "Link an existing task" at bounding box center [346, 93] width 41 height 7
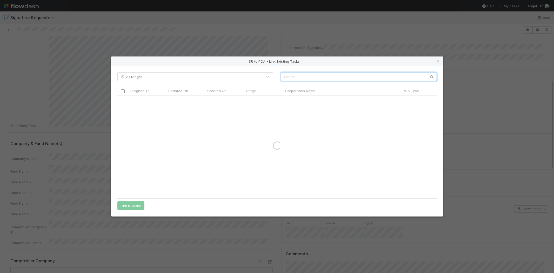
click at [300, 74] on input "text" at bounding box center [359, 76] width 156 height 9
paste input "Big Company AI, Inc."
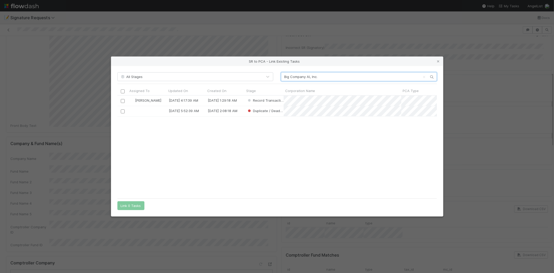
scroll to position [96, 315]
type input "Big Company AI, Inc."
click at [253, 157] on div "Philip Chung 8/26/25, 4:17:39 AM 8/26/25, 1:29:18 AM Record Transaction 7/1/23,…" at bounding box center [278, 146] width 320 height 100
click at [121, 101] on input "checkbox" at bounding box center [123, 101] width 4 height 4
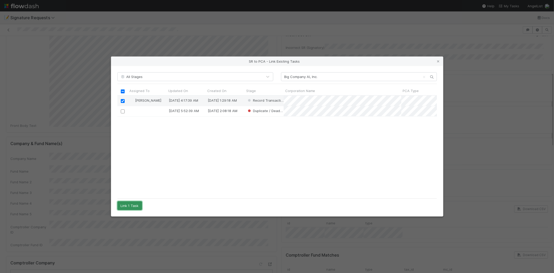
click at [133, 207] on button "Link 1 Task" at bounding box center [130, 205] width 25 height 9
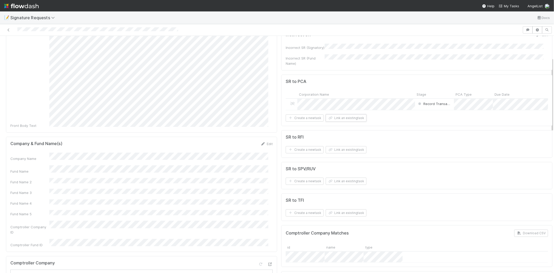
scroll to position [0, 0]
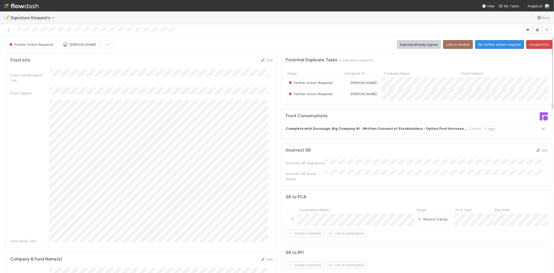
click at [448, 45] on button "Link to deal(s)" at bounding box center [458, 44] width 30 height 9
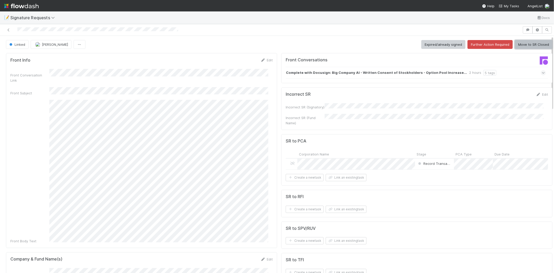
click at [519, 45] on button "Move to SR Closed" at bounding box center [534, 44] width 38 height 9
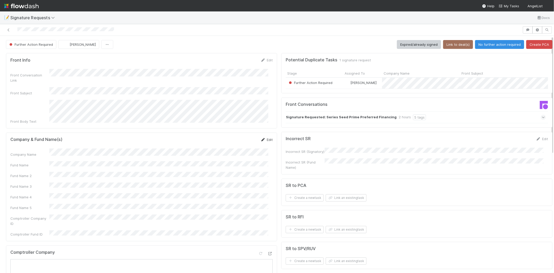
click at [266, 138] on link "Edit" at bounding box center [267, 140] width 12 height 4
click at [241, 137] on button "Save" at bounding box center [245, 141] width 15 height 9
click at [330, 197] on button "Link an existing task" at bounding box center [346, 197] width 41 height 7
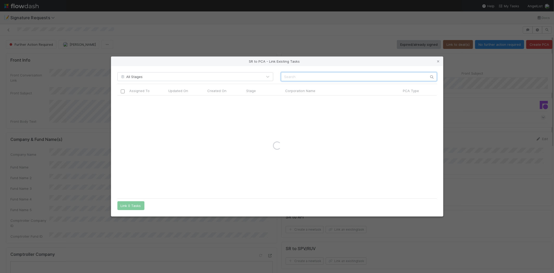
click at [304, 76] on input "text" at bounding box center [359, 76] width 156 height 9
paste input "Velou, Inc."
type input "Velou, Inc."
click at [197, 160] on div "[DATE] 2:33:08 PM [DATE] 5:51:54 PM Completed" at bounding box center [278, 146] width 320 height 100
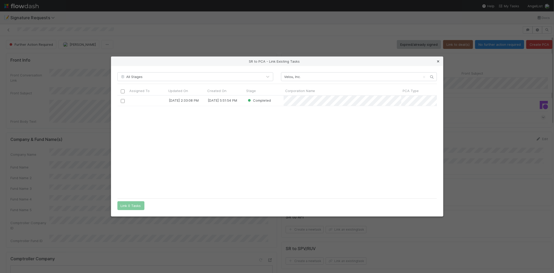
click at [438, 60] on icon at bounding box center [438, 61] width 5 height 3
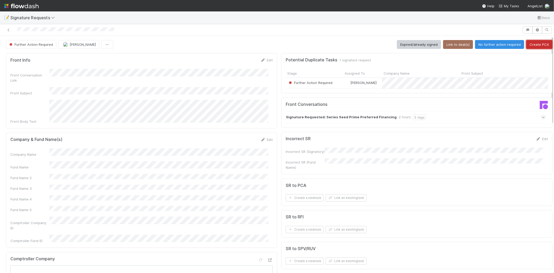
click at [536, 43] on button "Create PCA" at bounding box center [540, 44] width 26 height 9
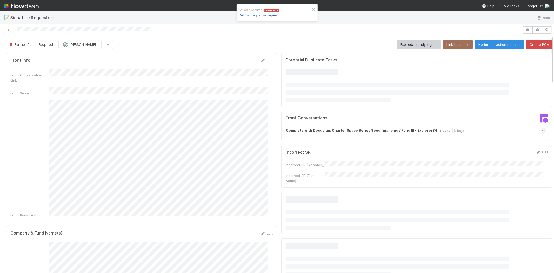
click at [256, 16] on link "Return to signature request" at bounding box center [259, 15] width 40 height 4
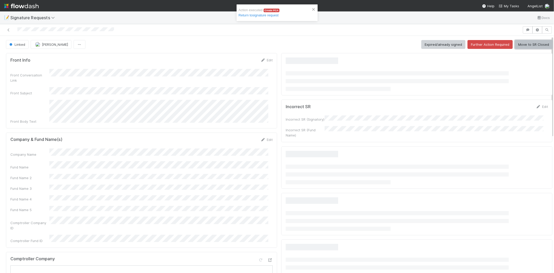
click at [521, 44] on button "Move to SR Closed" at bounding box center [534, 44] width 38 height 9
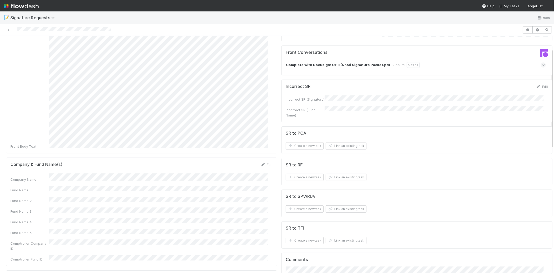
scroll to position [115, 0]
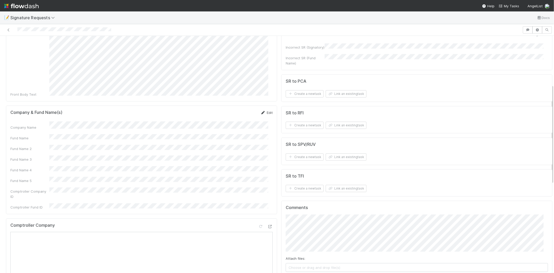
click at [263, 110] on link "Edit" at bounding box center [267, 112] width 12 height 4
click at [238, 110] on button "Save" at bounding box center [245, 114] width 15 height 9
click at [345, 95] on button "Link an existing task" at bounding box center [346, 93] width 41 height 7
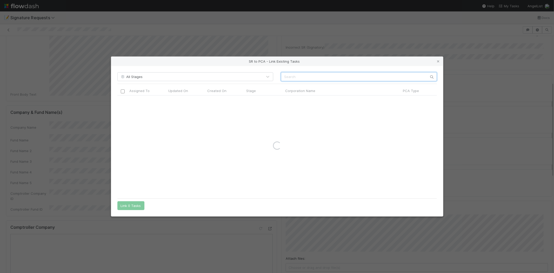
click at [314, 74] on input "text" at bounding box center [359, 76] width 156 height 9
paste input "Oneleet Inc."
type input "Oneleet Inc."
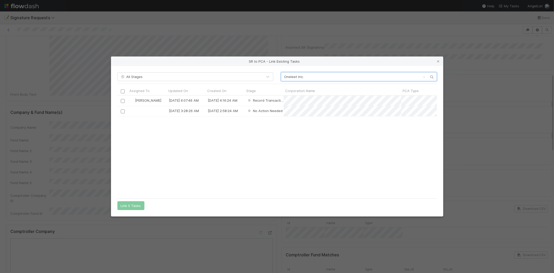
scroll to position [96, 315]
click at [198, 152] on div "Roselyn de Villa 8/26/25, 6:07:46 AM 8/26/25, 4:16:24 AM Record Transaction 8/2…" at bounding box center [278, 146] width 320 height 100
click at [121, 100] on input "checkbox" at bounding box center [123, 101] width 4 height 4
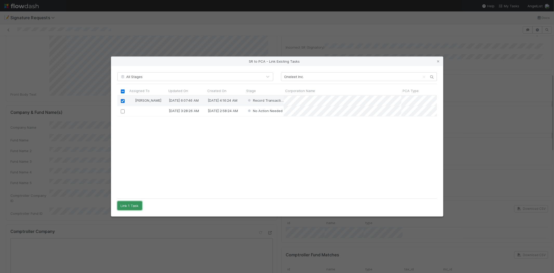
click at [127, 207] on button "Link 1 Task" at bounding box center [130, 205] width 25 height 9
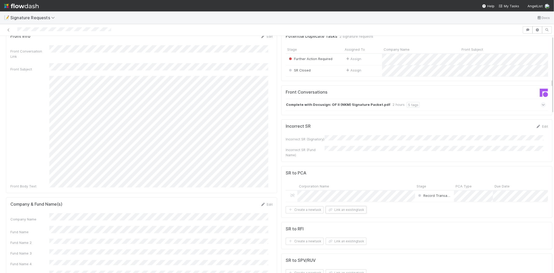
scroll to position [0, 0]
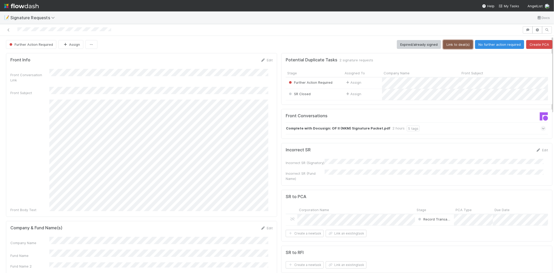
click at [453, 43] on button "Link to deal(s)" at bounding box center [458, 44] width 30 height 9
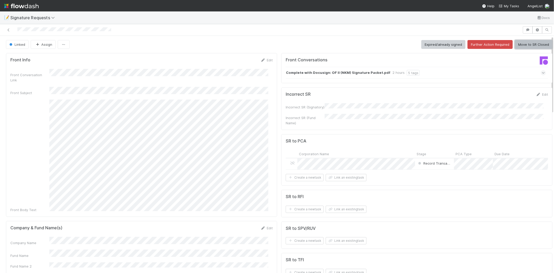
click at [519, 44] on button "Move to SR Closed" at bounding box center [534, 44] width 38 height 9
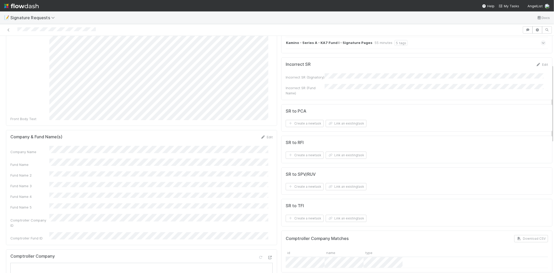
scroll to position [87, 0]
click at [265, 134] on link "Edit" at bounding box center [267, 136] width 12 height 4
click at [40, 163] on div "Fund Name" at bounding box center [141, 168] width 263 height 10
click at [233, 134] on div "Company & Fund Name(s) Save Cancel" at bounding box center [141, 138] width 263 height 9
click at [238, 134] on button "Save" at bounding box center [245, 138] width 15 height 9
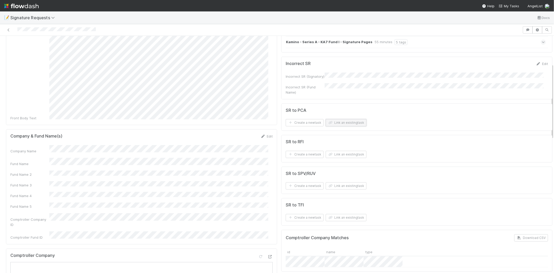
click at [345, 122] on button "Link an existing task" at bounding box center [346, 122] width 41 height 7
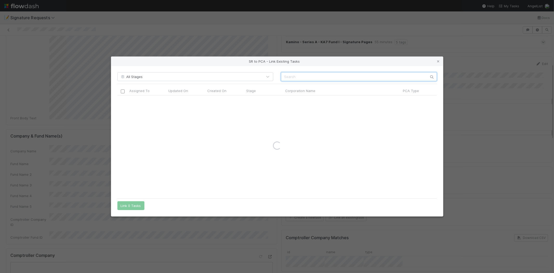
click at [295, 77] on input "text" at bounding box center [359, 76] width 156 height 9
paste input "Kamino Holdings Ltd"
type input "Kamino Holdings Ltd"
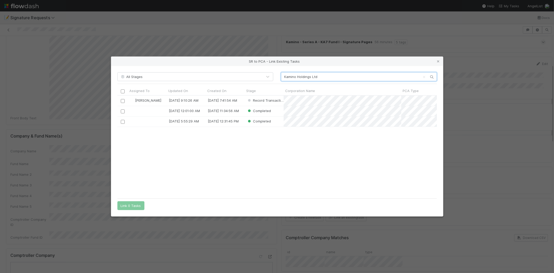
scroll to position [96, 315]
click at [209, 155] on div "Nathalie Gualito 8/26/25, 9:10:26 AM 8/26/25, 7:41:54 AM Record Transaction 5/2…" at bounding box center [278, 146] width 320 height 100
click at [123, 100] on input "checkbox" at bounding box center [123, 101] width 4 height 4
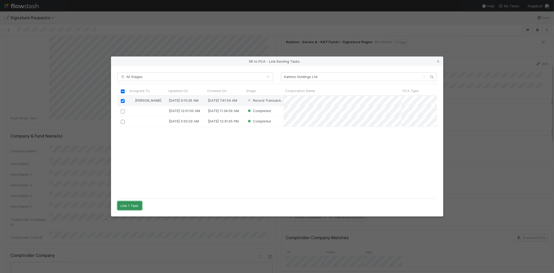
click at [133, 205] on button "Link 1 Task" at bounding box center [130, 205] width 25 height 9
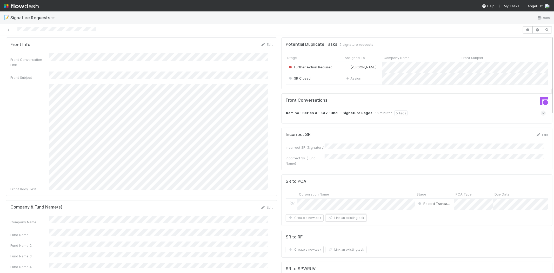
scroll to position [0, 0]
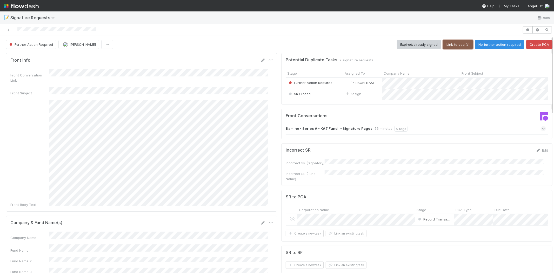
click at [451, 45] on button "Link to deal(s)" at bounding box center [458, 44] width 30 height 9
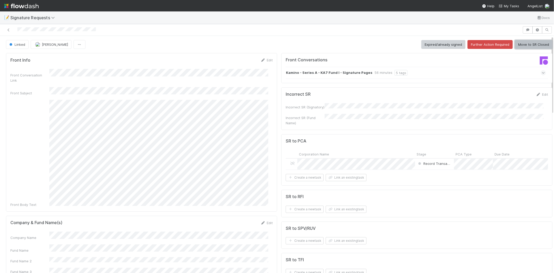
click at [523, 40] on button "Move to SR Closed" at bounding box center [534, 44] width 38 height 9
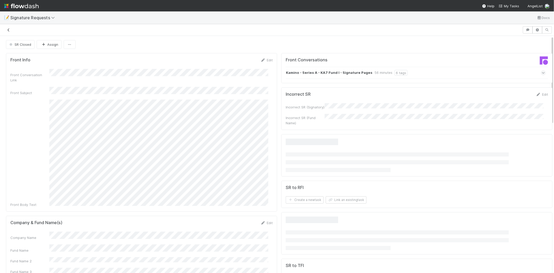
click at [7, 29] on icon at bounding box center [8, 29] width 5 height 3
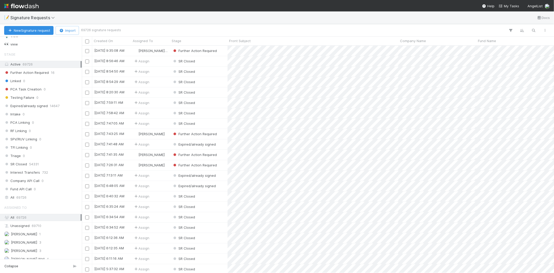
scroll to position [48, 0]
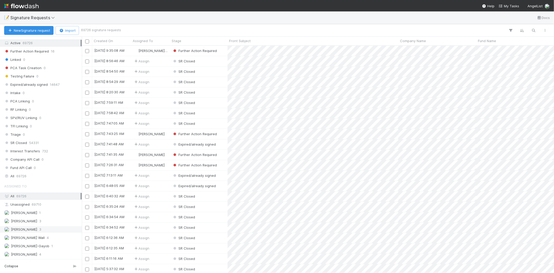
click at [37, 226] on span "[PERSON_NAME]" at bounding box center [20, 229] width 33 height 6
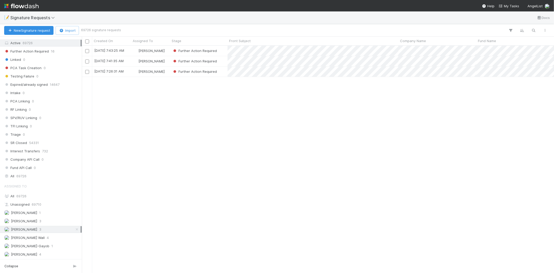
scroll to position [223, 468]
click at [187, 139] on div "[DATE] 7:43:25 AM [PERSON_NAME] Further Action Required 1 0 0 0 [DATE] 9:46:26 …" at bounding box center [318, 159] width 473 height 227
click at [224, 51] on div "Further Action Required" at bounding box center [198, 51] width 57 height 10
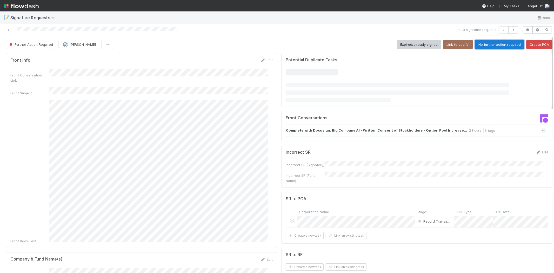
click at [485, 45] on button "No further action required" at bounding box center [499, 44] width 49 height 9
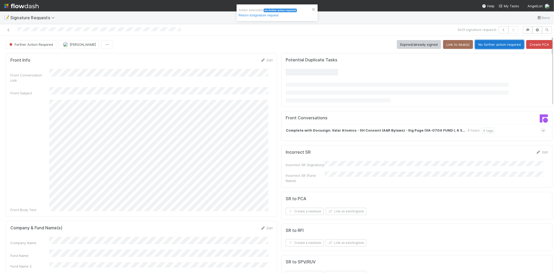
click at [479, 43] on button "No further action required" at bounding box center [499, 44] width 49 height 9
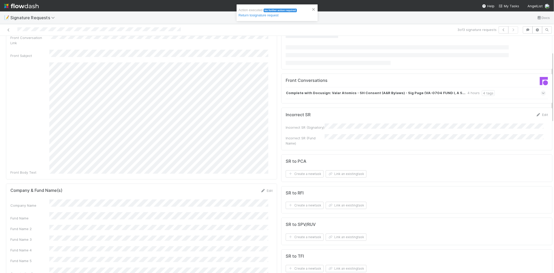
scroll to position [58, 0]
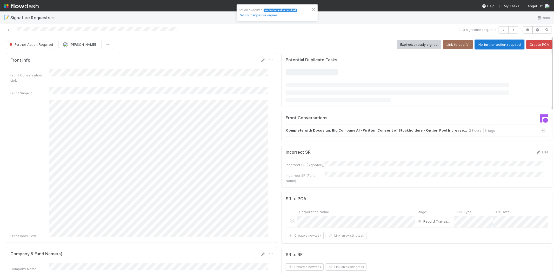
click at [486, 45] on button "No further action required" at bounding box center [499, 44] width 49 height 9
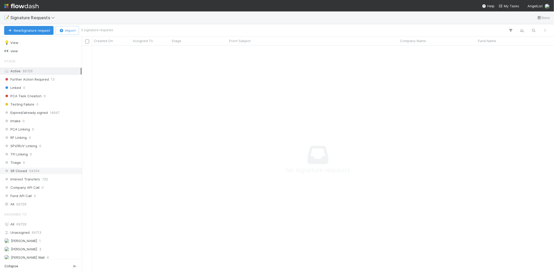
scroll to position [40, 0]
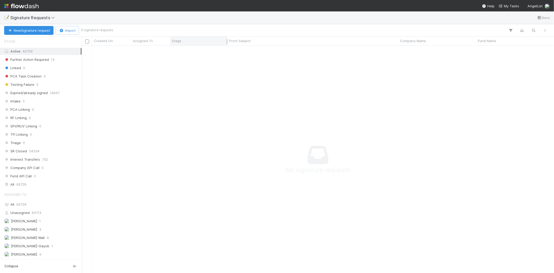
drag, startPoint x: 181, startPoint y: 110, endPoint x: 198, endPoint y: 41, distance: 71.2
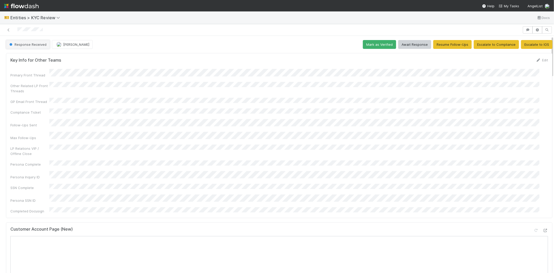
click at [30, 45] on span "Response Received" at bounding box center [27, 44] width 38 height 4
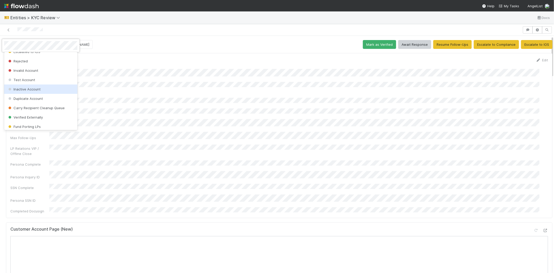
click at [35, 91] on span "Inactive Account" at bounding box center [23, 89] width 33 height 4
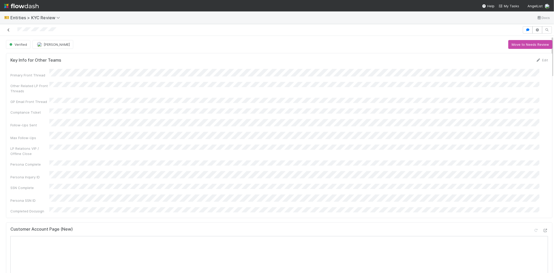
click at [9, 28] on icon at bounding box center [8, 29] width 5 height 3
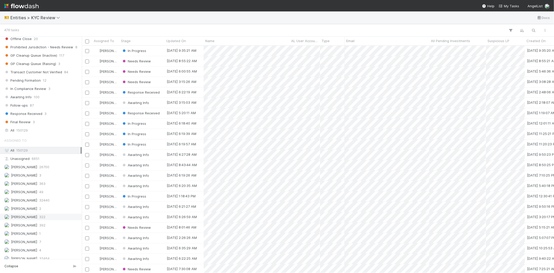
scroll to position [347, 0]
click at [35, 223] on span "Karen Jane Salcedo" at bounding box center [24, 221] width 26 height 4
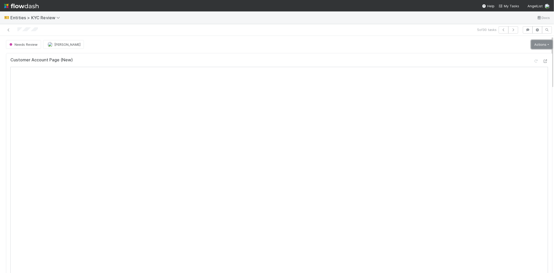
click at [532, 43] on link "Actions" at bounding box center [542, 44] width 21 height 9
click at [501, 90] on button "Select Template [New]" at bounding box center [524, 91] width 57 height 7
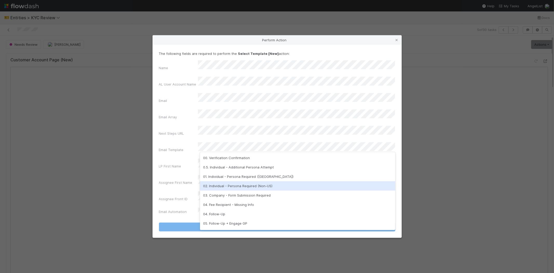
click at [243, 189] on div "02. Individual - Persona Required (Non-US)" at bounding box center [297, 185] width 195 height 9
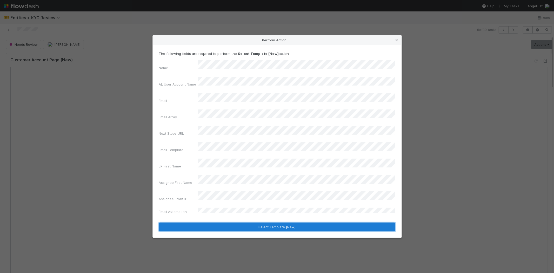
click at [202, 223] on button "Select Template [New]" at bounding box center [277, 227] width 237 height 9
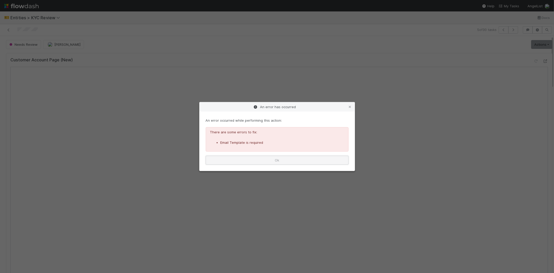
click at [277, 161] on button "Ok" at bounding box center [277, 160] width 143 height 9
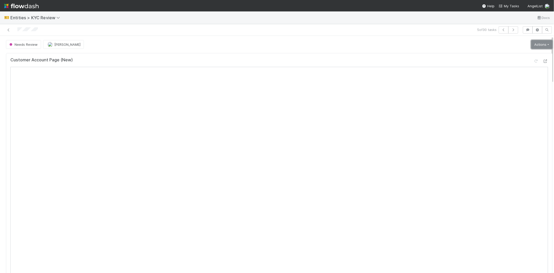
drag, startPoint x: 537, startPoint y: 42, endPoint x: 534, endPoint y: 48, distance: 7.0
click at [537, 42] on link "Actions" at bounding box center [542, 44] width 21 height 9
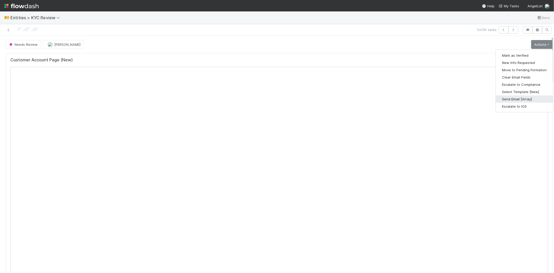
click at [511, 99] on button "Send Email [Array]" at bounding box center [524, 98] width 57 height 7
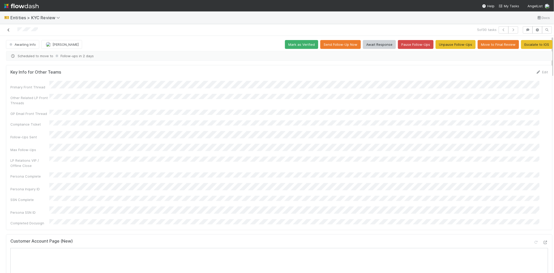
click at [7, 30] on icon at bounding box center [8, 29] width 5 height 3
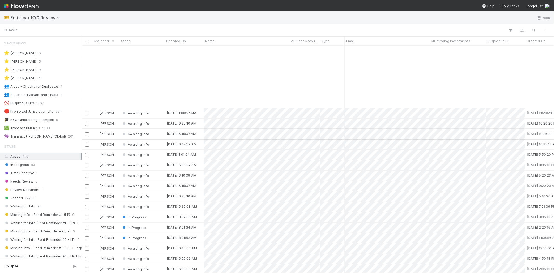
scroll to position [89, 0]
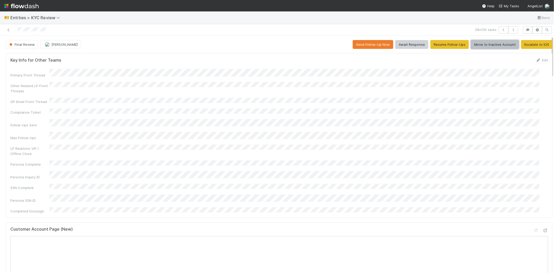
click at [483, 43] on button "Move to Inactive Account" at bounding box center [495, 44] width 48 height 9
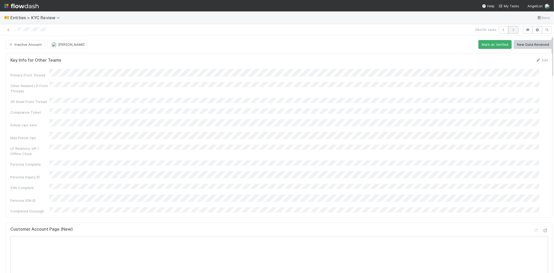
click at [511, 30] on icon "button" at bounding box center [513, 29] width 5 height 3
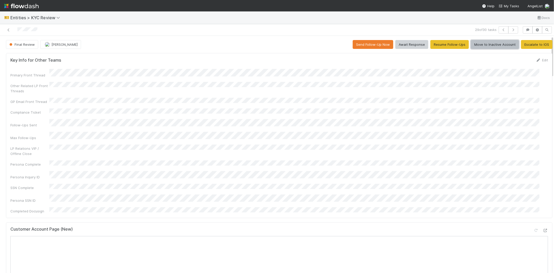
click at [482, 43] on button "Move to Inactive Account" at bounding box center [495, 44] width 48 height 9
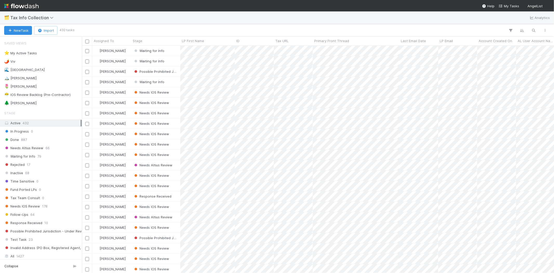
scroll to position [223, 468]
click at [27, 84] on div "🌷 Meg 1" at bounding box center [42, 86] width 76 height 6
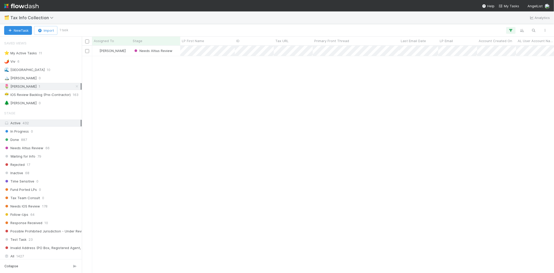
scroll to position [223, 468]
